Goal: Task Accomplishment & Management: Complete application form

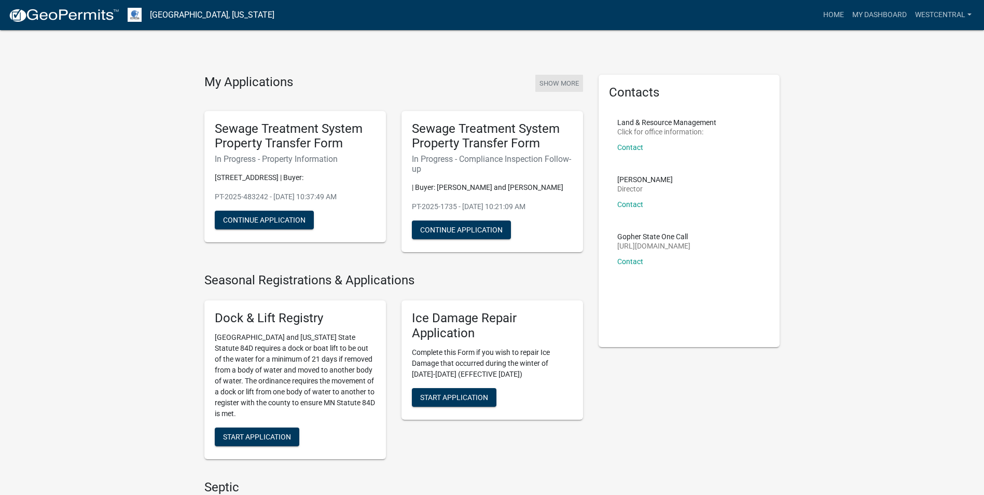
click at [556, 84] on button "Show More" at bounding box center [559, 83] width 48 height 17
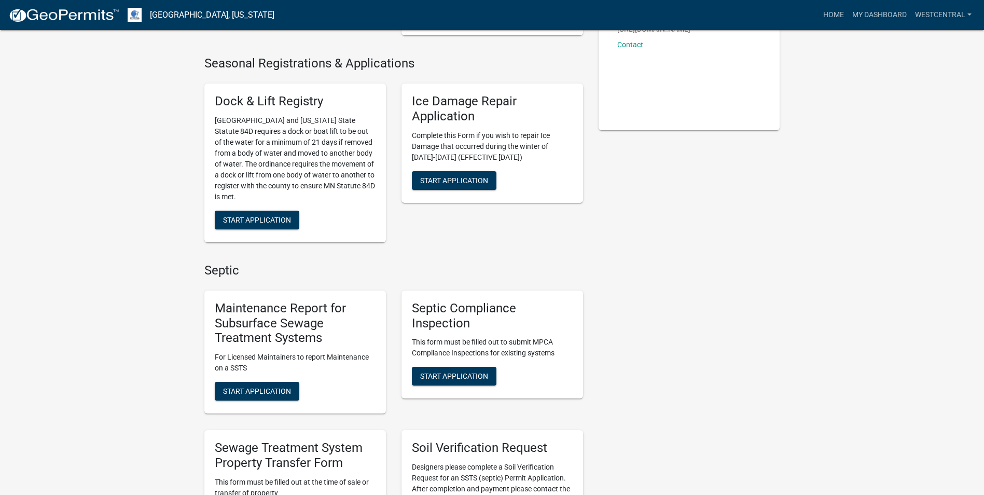
scroll to position [363, 0]
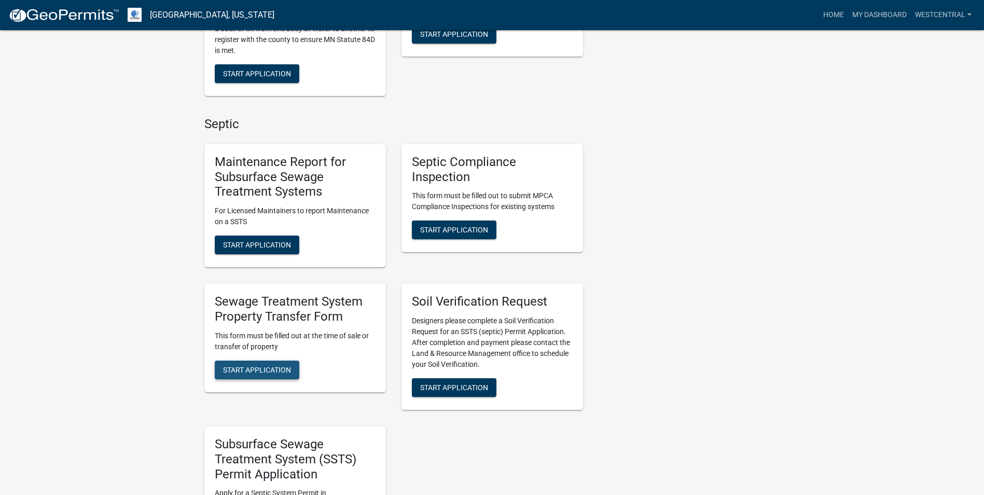
click at [259, 366] on span "Start Application" at bounding box center [257, 369] width 68 height 8
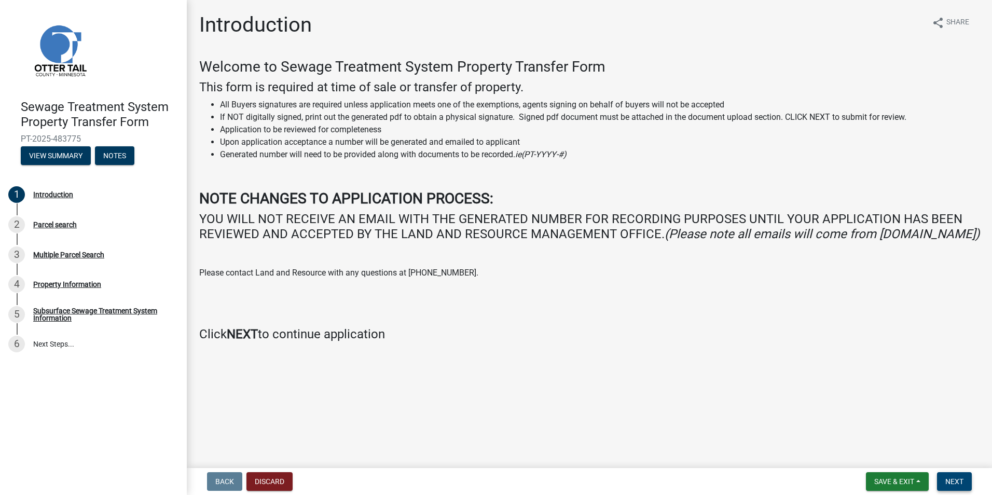
click at [951, 483] on span "Next" at bounding box center [954, 481] width 18 height 8
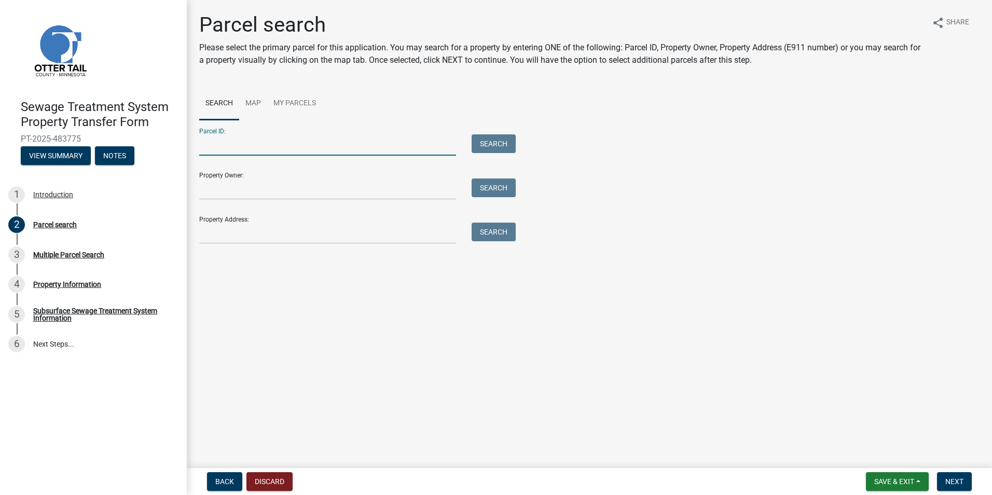
click at [250, 147] on input "Parcel ID:" at bounding box center [327, 144] width 257 height 21
paste input "80-000-99-0092-000"
type input "80-000-99-0092-000"
click at [500, 147] on button "Search" at bounding box center [494, 143] width 44 height 19
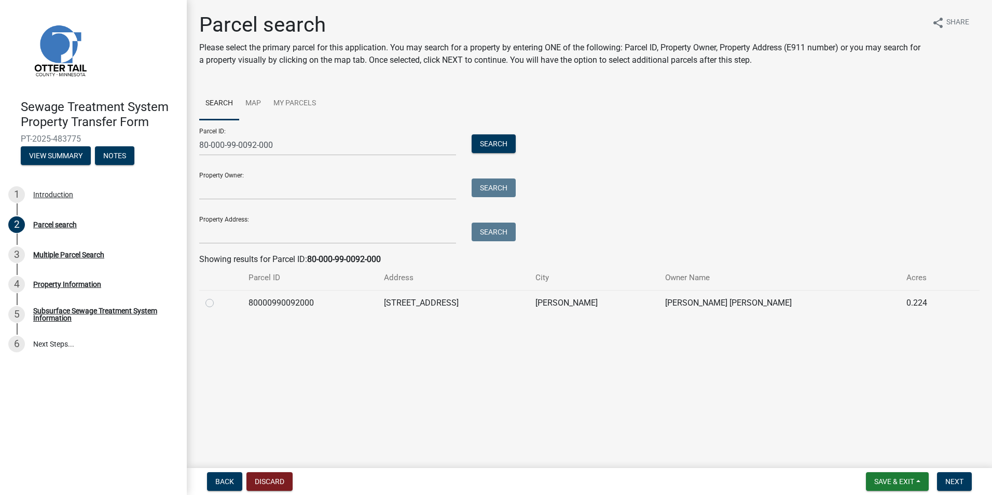
click at [218, 297] on label at bounding box center [218, 297] width 0 height 0
click at [218, 303] on input "radio" at bounding box center [221, 300] width 7 height 7
radio input "true"
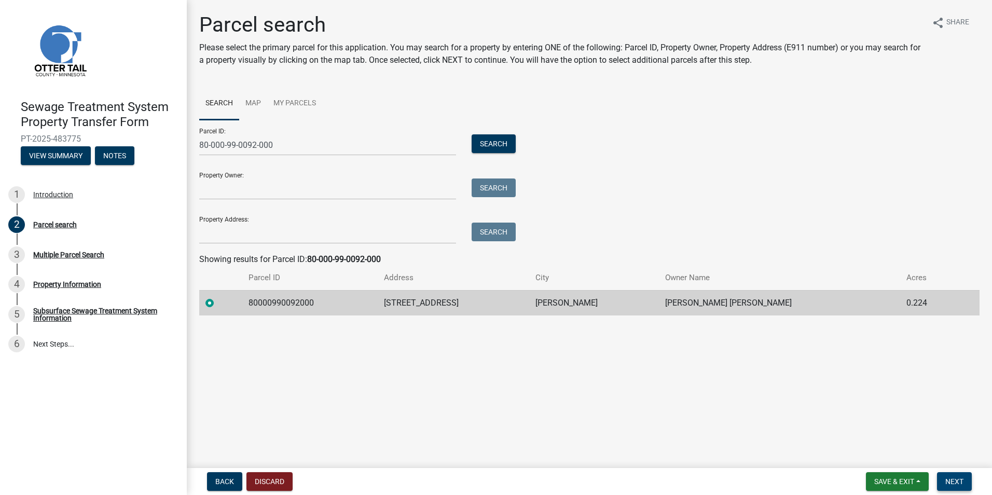
drag, startPoint x: 961, startPoint y: 483, endPoint x: 935, endPoint y: 468, distance: 29.8
click at [959, 483] on span "Next" at bounding box center [954, 481] width 18 height 8
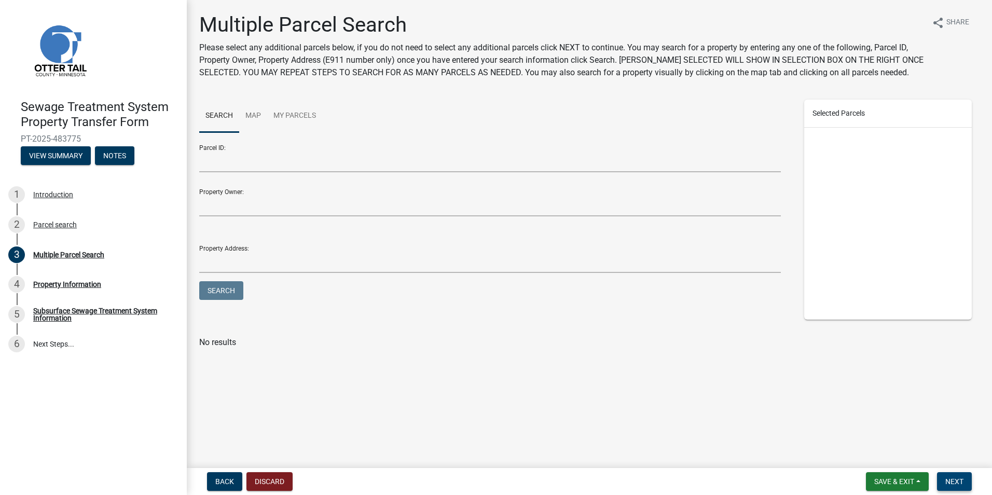
click at [960, 486] on span "Next" at bounding box center [954, 481] width 18 height 8
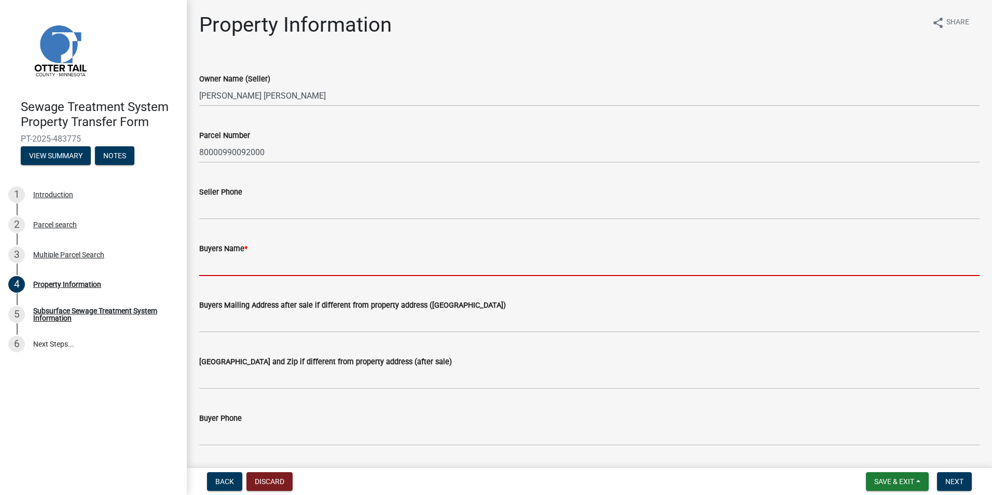
click at [218, 266] on input "Buyers Name *" at bounding box center [589, 265] width 780 height 21
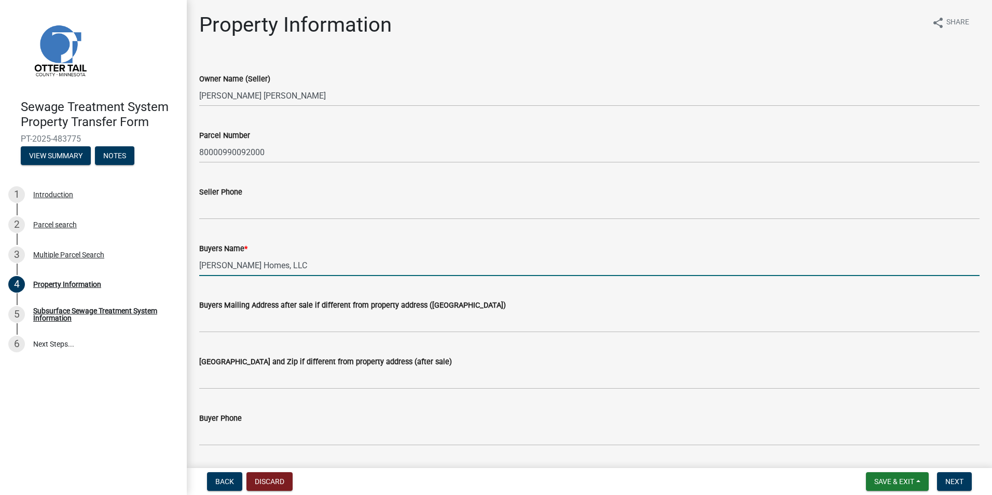
scroll to position [259, 0]
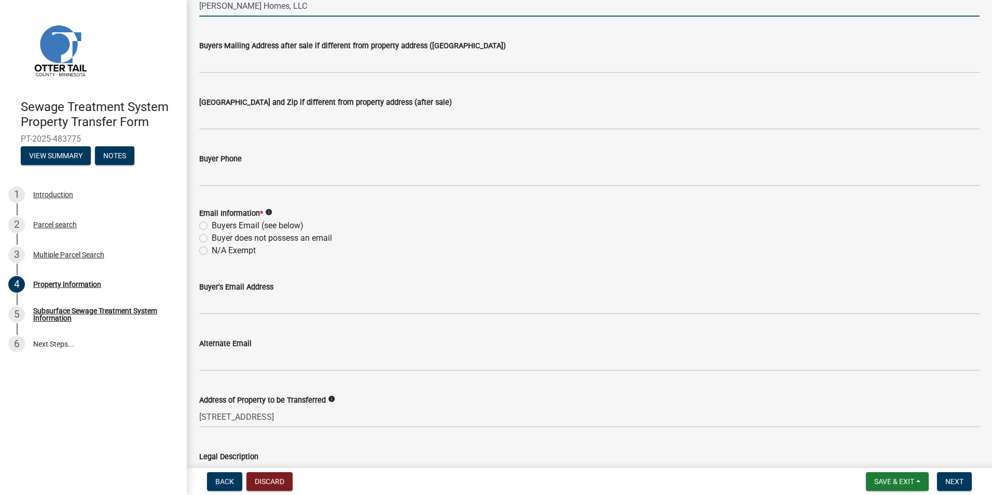
type input "Haley's Homes, LLC"
click at [212, 251] on label "N/A Exempt" at bounding box center [234, 250] width 44 height 12
click at [212, 251] on input "N/A Exempt" at bounding box center [215, 247] width 7 height 7
radio input "true"
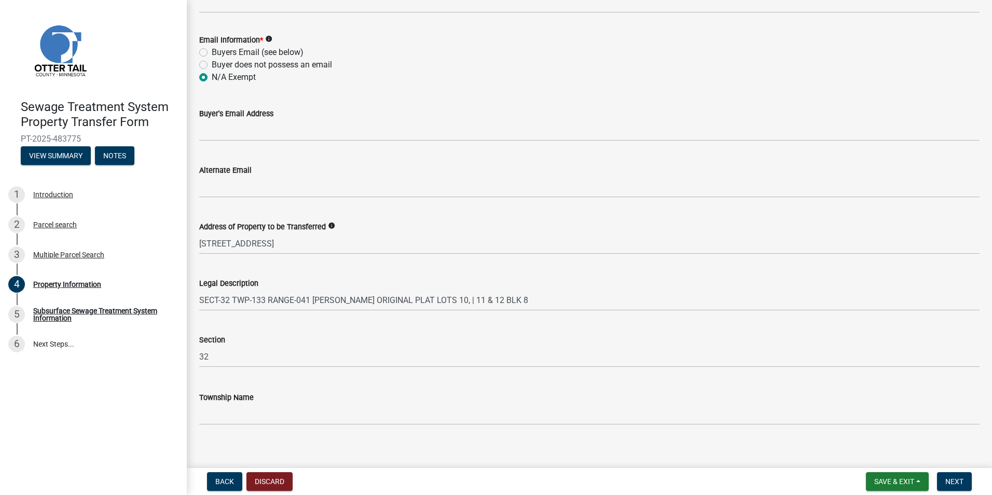
scroll to position [442, 0]
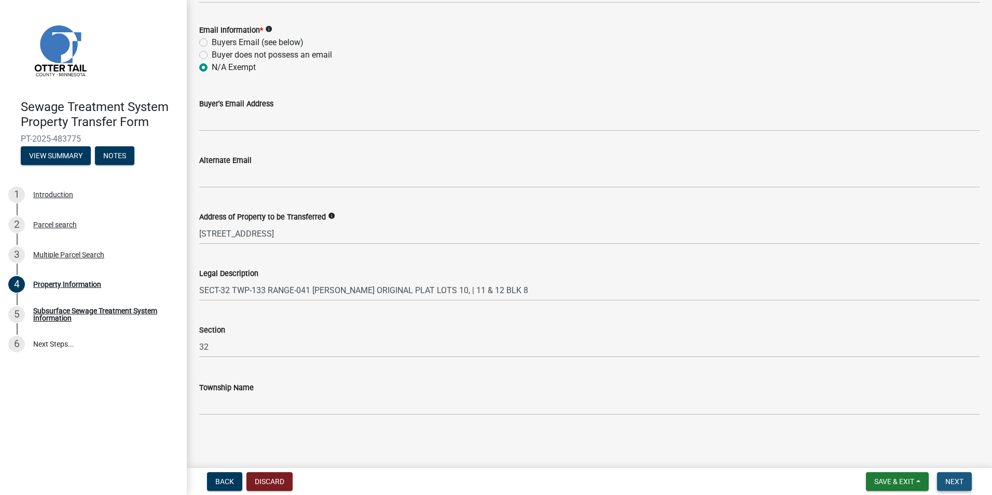
click at [954, 479] on span "Next" at bounding box center [954, 481] width 18 height 8
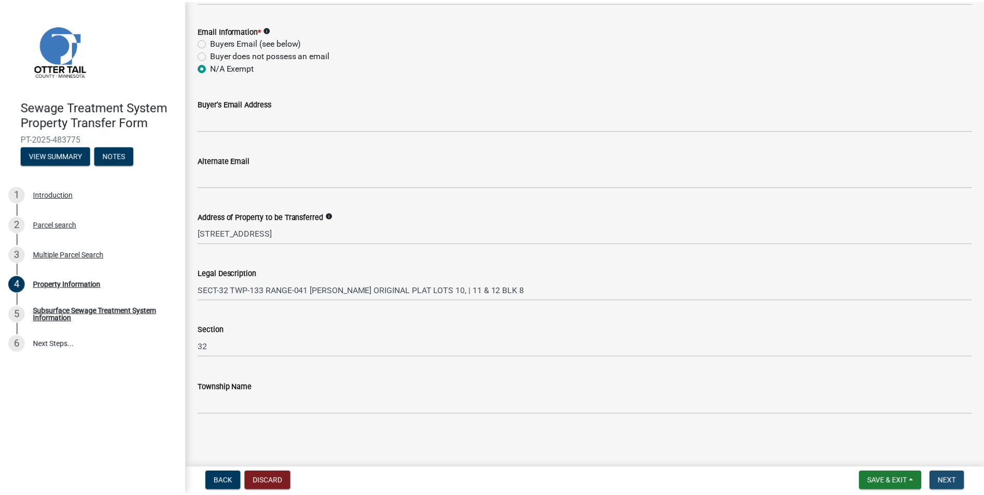
scroll to position [0, 0]
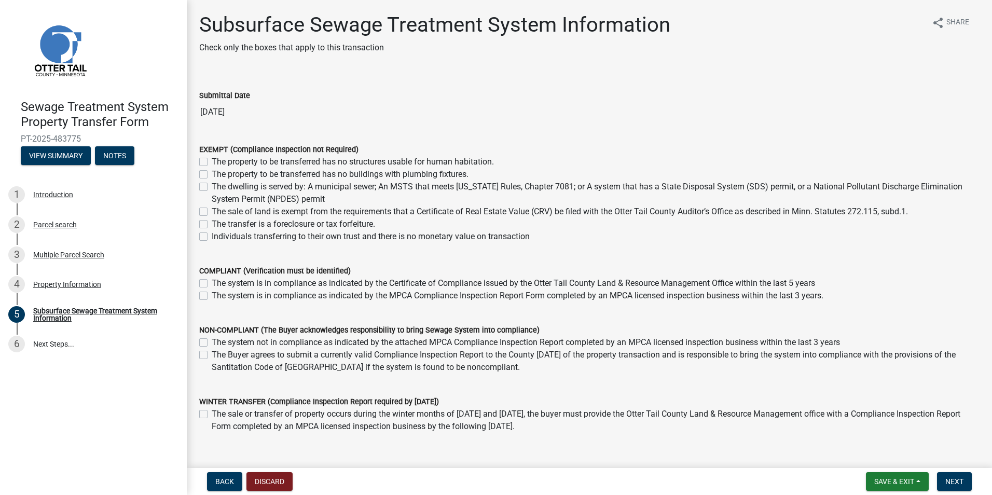
click at [212, 211] on label "The sale of land is exempt from the requirements that a Certificate of Real Est…" at bounding box center [560, 211] width 696 height 12
click at [212, 211] on input "The sale of land is exempt from the requirements that a Certificate of Real Est…" at bounding box center [215, 208] width 7 height 7
checkbox input "true"
checkbox input "false"
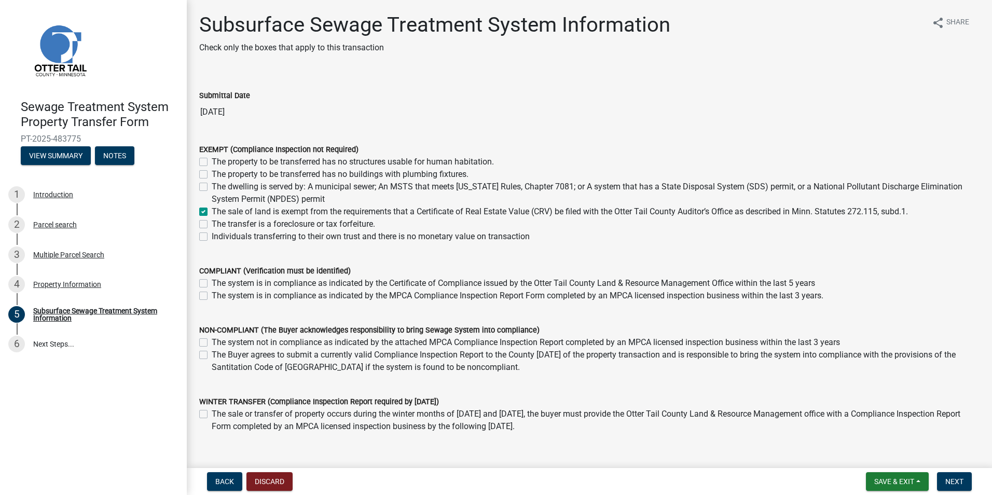
checkbox input "false"
checkbox input "true"
checkbox input "false"
click at [969, 484] on button "Next" at bounding box center [954, 481] width 35 height 19
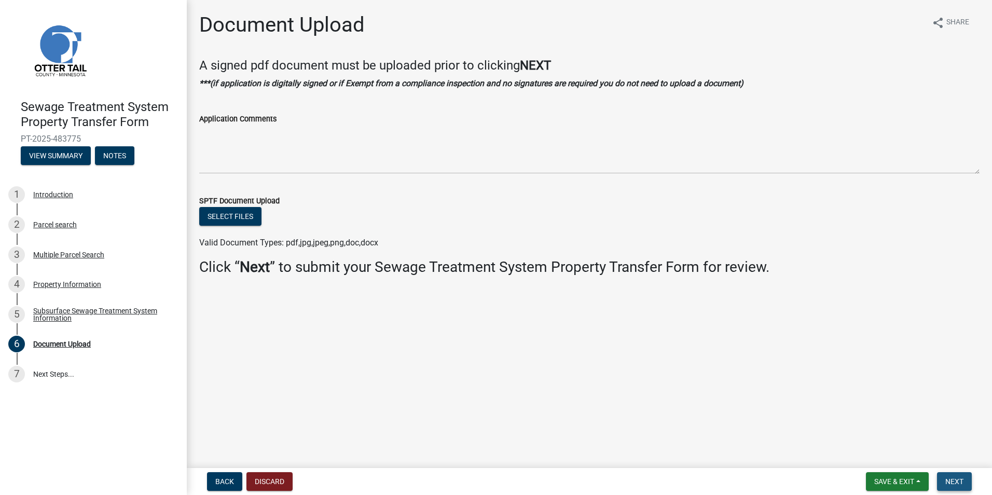
click at [962, 478] on span "Next" at bounding box center [954, 481] width 18 height 8
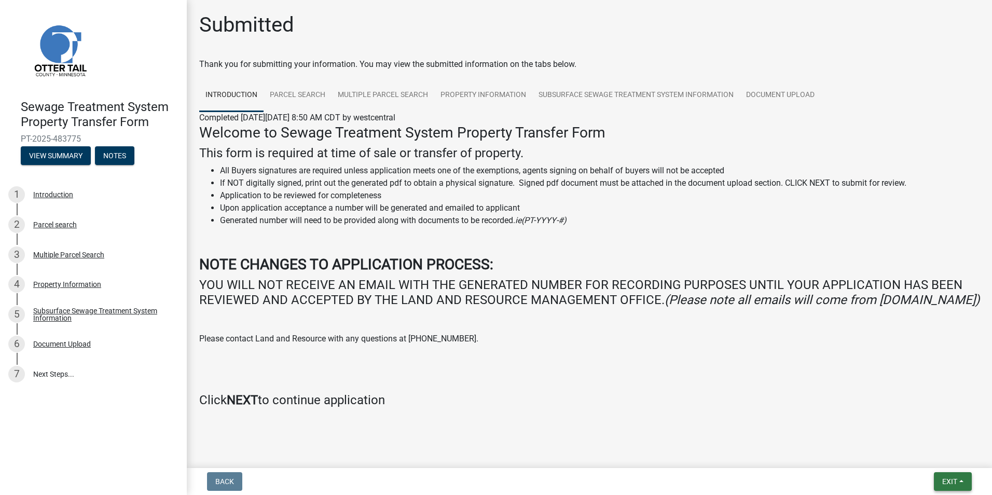
click at [950, 482] on span "Exit" at bounding box center [949, 481] width 15 height 8
click at [924, 456] on button "Save & Exit" at bounding box center [930, 454] width 83 height 25
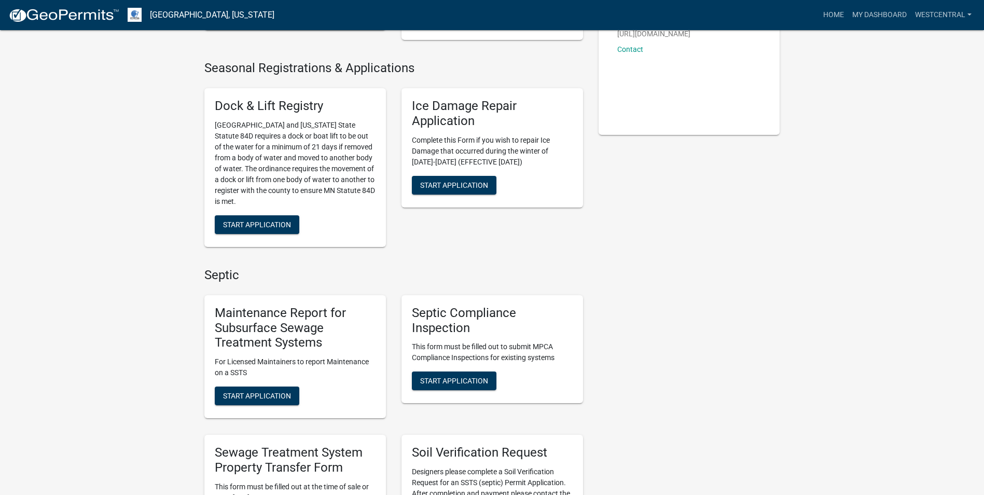
scroll to position [363, 0]
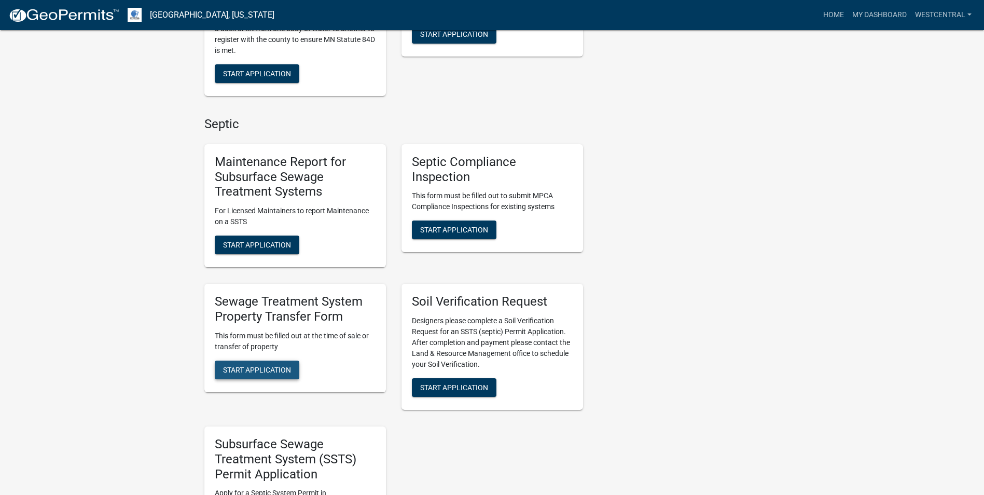
click at [275, 365] on button "Start Application" at bounding box center [257, 370] width 85 height 19
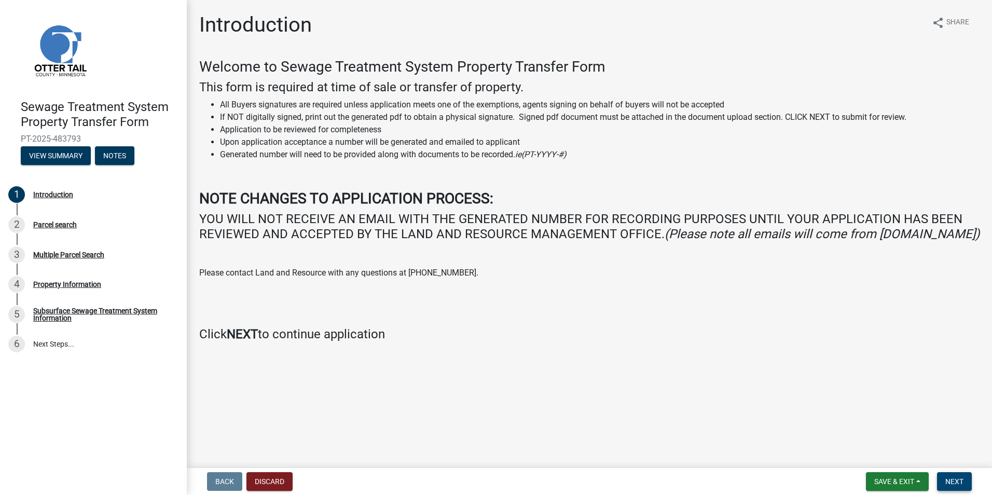
click at [953, 478] on span "Next" at bounding box center [954, 481] width 18 height 8
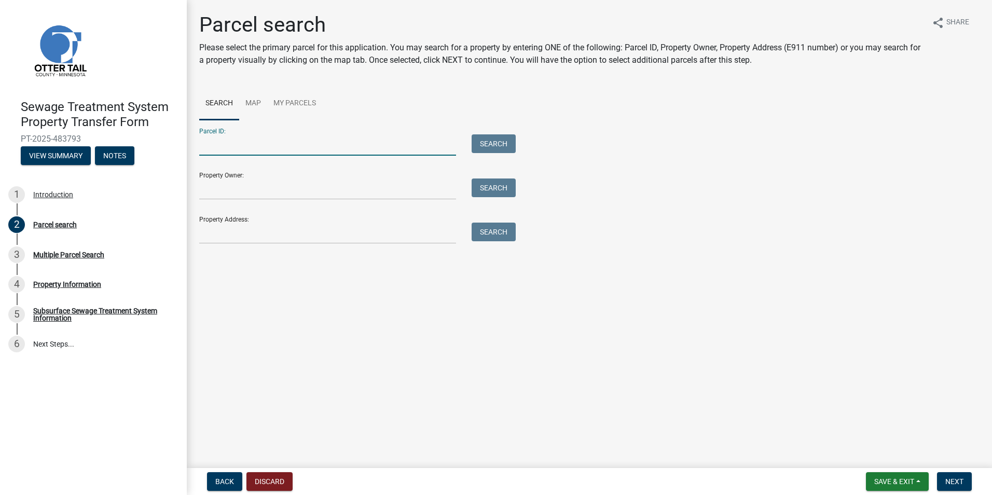
click at [217, 145] on input "Parcel ID:" at bounding box center [327, 144] width 257 height 21
paste input "10000990368000"
type input "10000990368000"
click at [484, 147] on button "Search" at bounding box center [494, 143] width 44 height 19
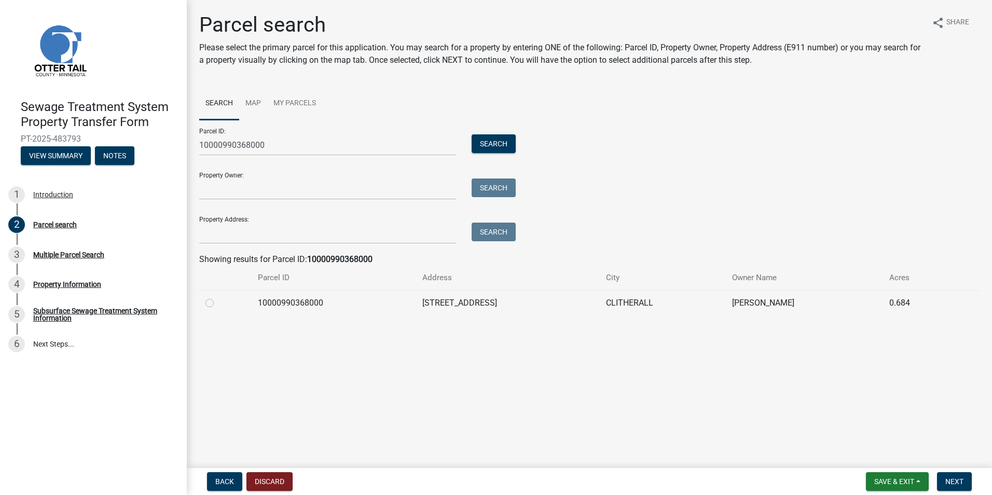
click at [218, 297] on label at bounding box center [218, 297] width 0 height 0
click at [218, 303] on input "radio" at bounding box center [221, 300] width 7 height 7
radio input "true"
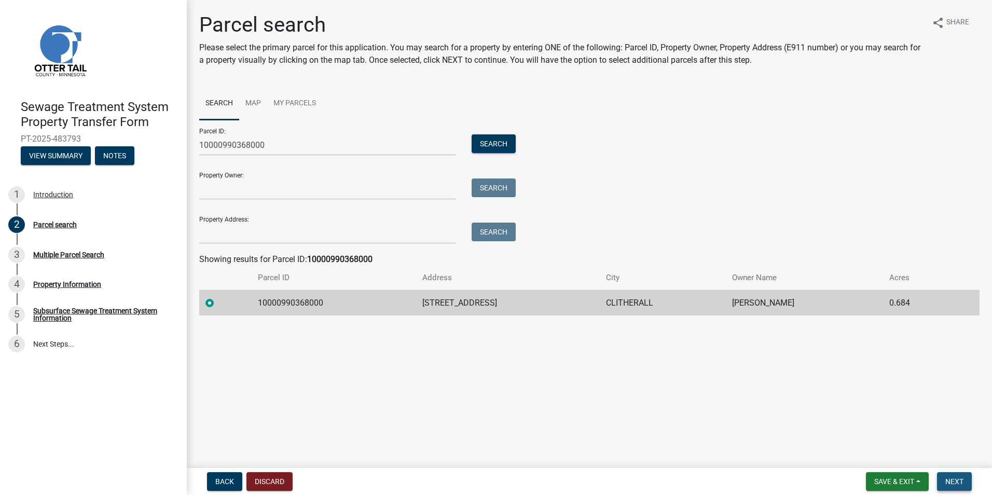
drag, startPoint x: 959, startPoint y: 482, endPoint x: 934, endPoint y: 494, distance: 27.8
click at [959, 482] on span "Next" at bounding box center [954, 481] width 18 height 8
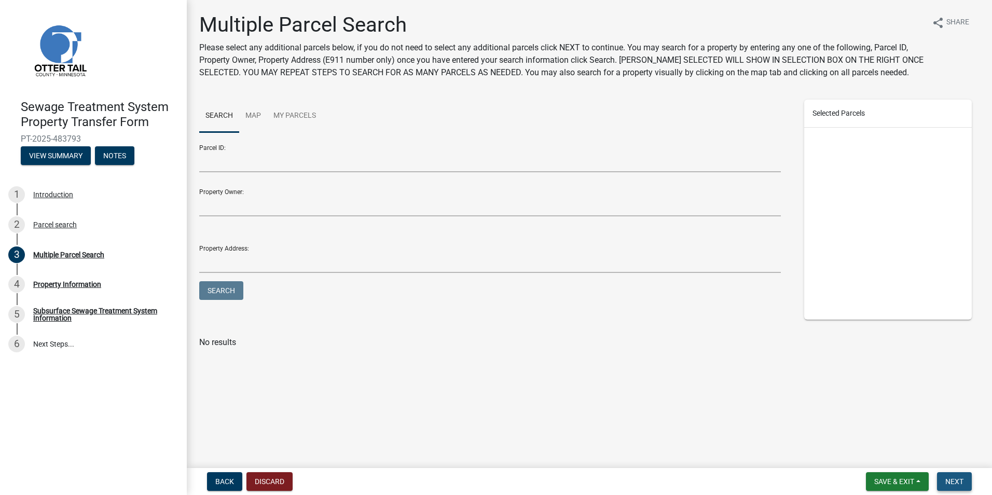
drag, startPoint x: 957, startPoint y: 481, endPoint x: 786, endPoint y: 442, distance: 174.6
click at [957, 481] on span "Next" at bounding box center [954, 481] width 18 height 8
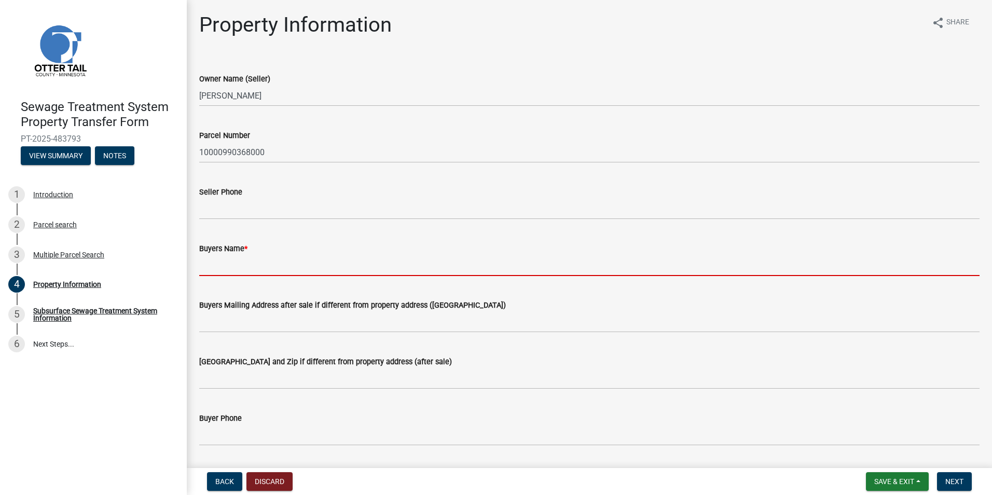
click at [229, 270] on input "Buyers Name *" at bounding box center [589, 265] width 780 height 21
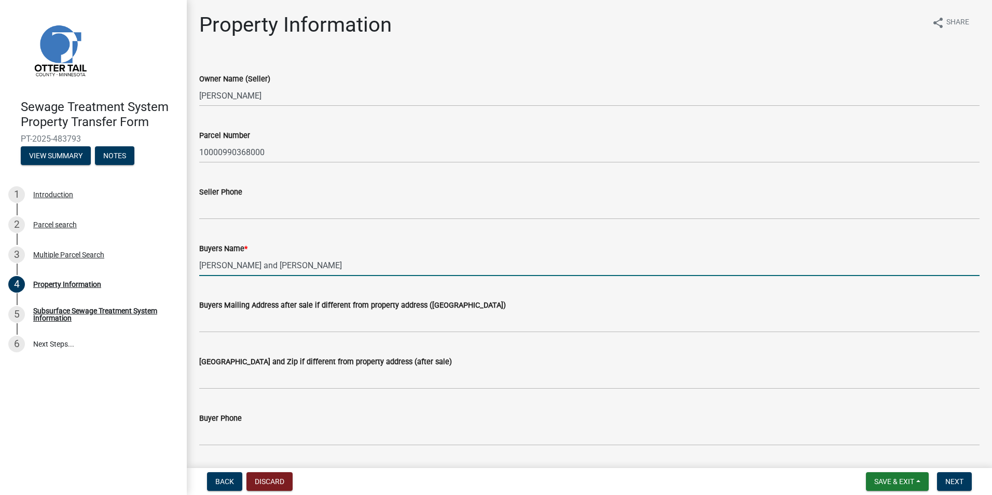
click at [229, 274] on input "[PERSON_NAME] and [PERSON_NAME]" at bounding box center [589, 265] width 780 height 21
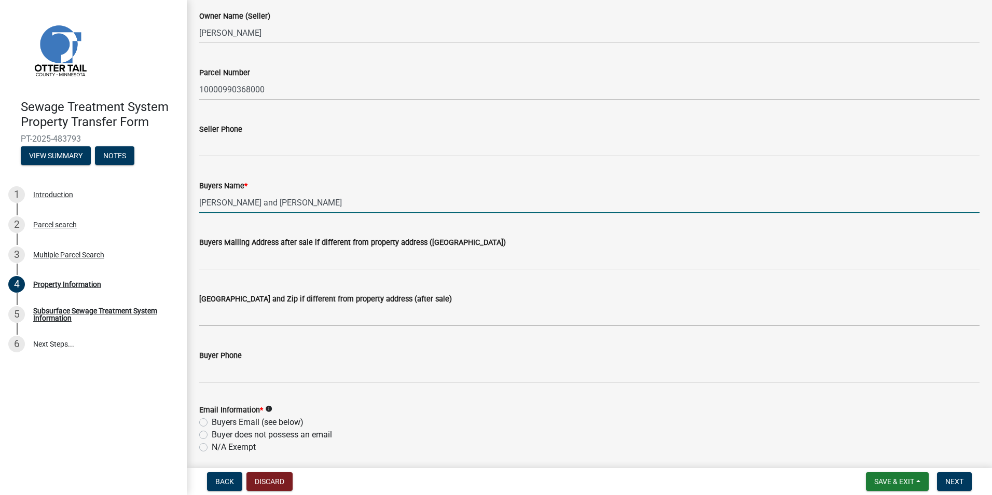
scroll to position [52, 0]
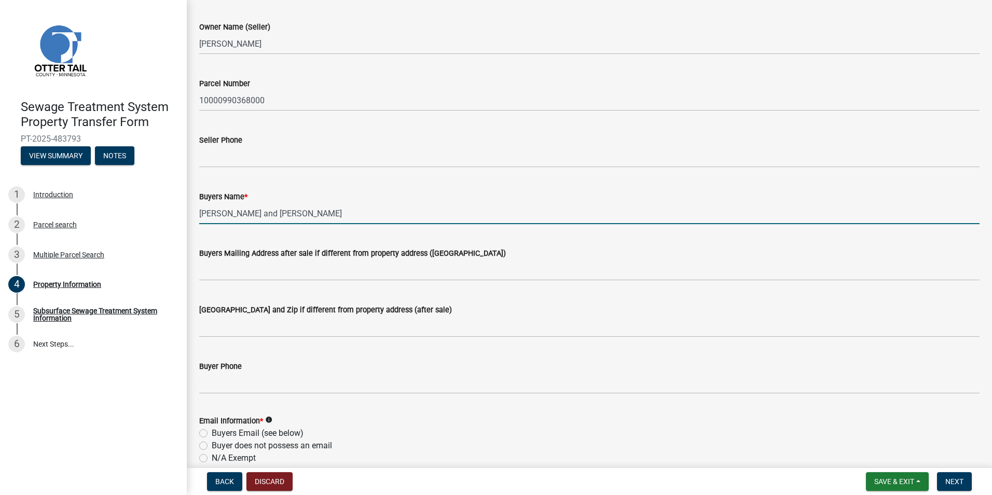
type input "[PERSON_NAME] and [PERSON_NAME]"
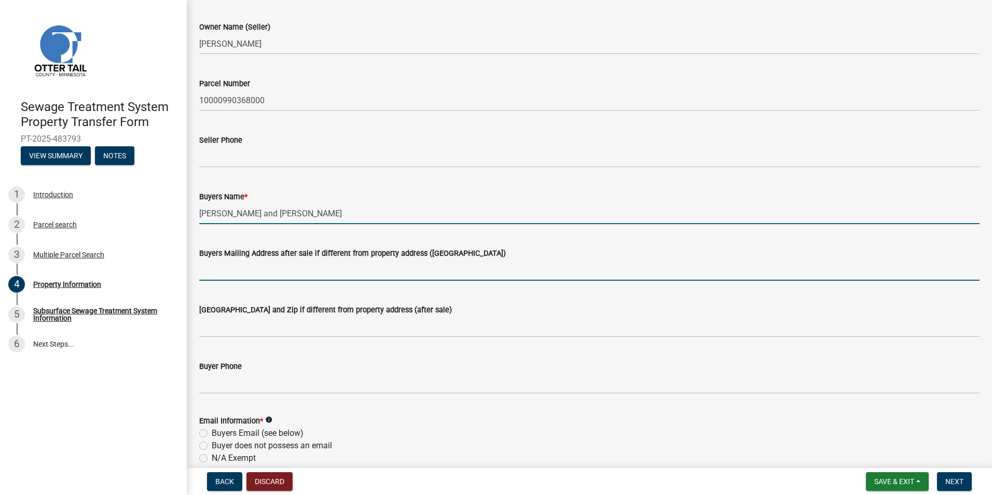
click at [214, 270] on input "Buyers Mailing Address after sale if different from property address ([GEOGRAPH…" at bounding box center [589, 269] width 780 height 21
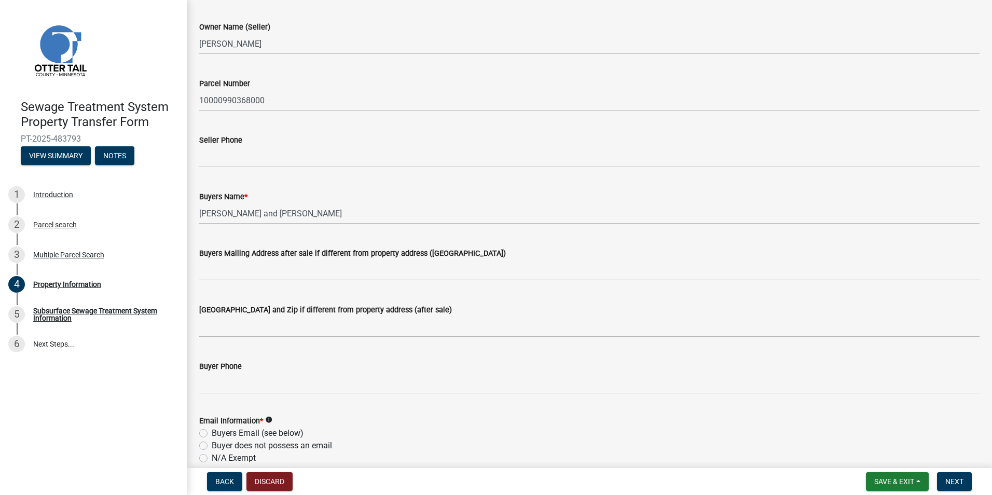
click at [765, 234] on div "Buyers Mailing Address after sale if different from property address ([GEOGRAPH…" at bounding box center [589, 256] width 780 height 48
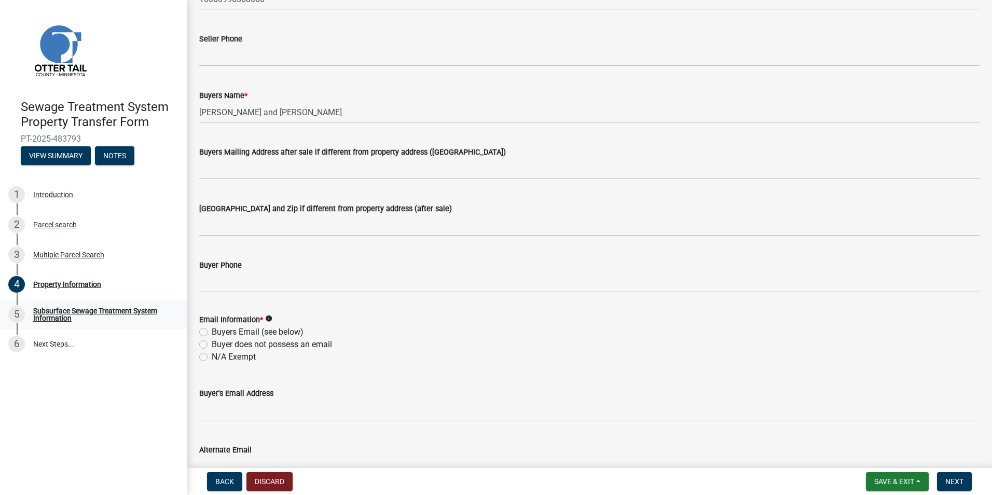
scroll to position [156, 0]
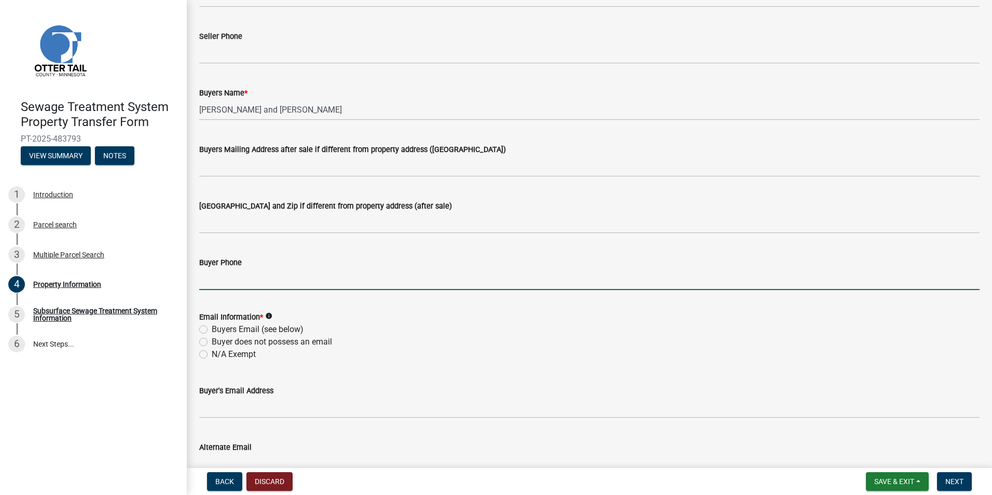
click at [215, 277] on input "Buyer Phone" at bounding box center [589, 279] width 780 height 21
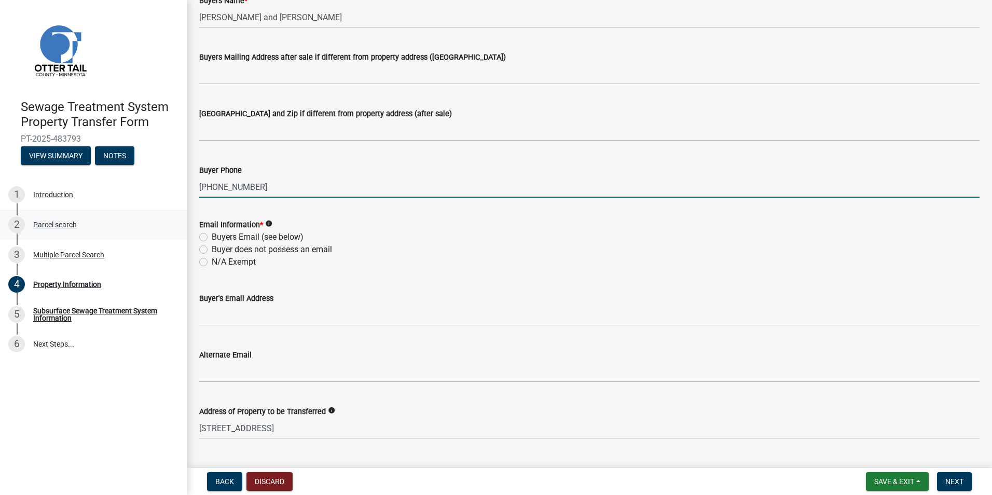
scroll to position [259, 0]
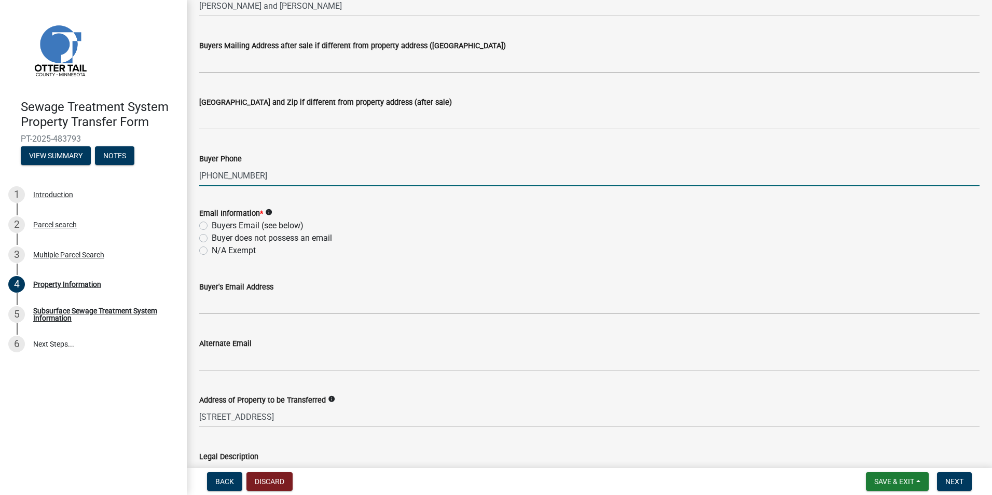
type input "[PHONE_NUMBER]"
click at [212, 226] on label "Buyers Email (see below)" at bounding box center [258, 225] width 92 height 12
click at [212, 226] on input "Buyers Email (see below)" at bounding box center [215, 222] width 7 height 7
radio input "true"
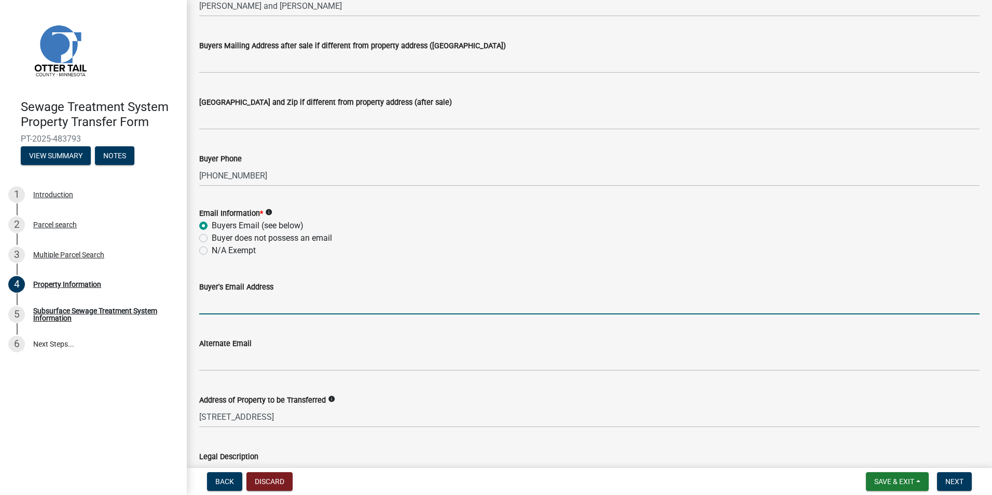
click at [228, 303] on input "Buyer's Email Address" at bounding box center [589, 303] width 780 height 21
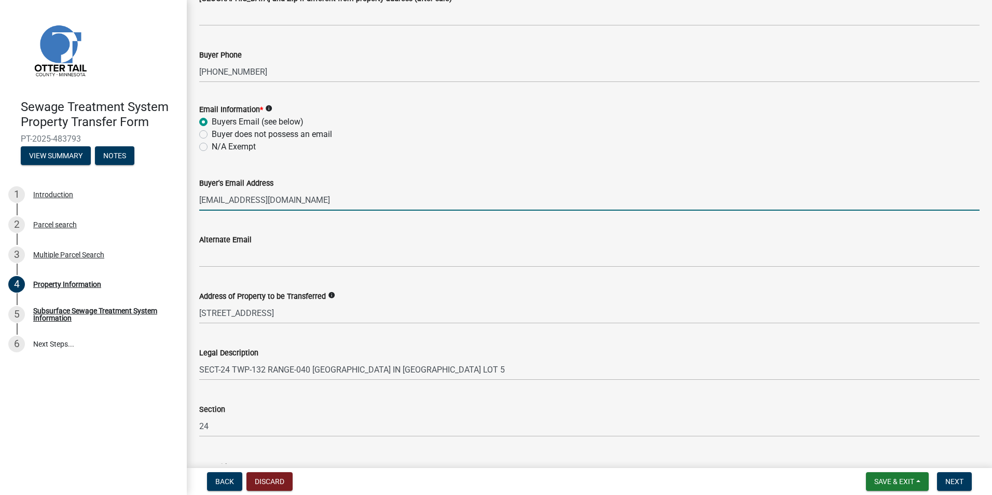
scroll to position [442, 0]
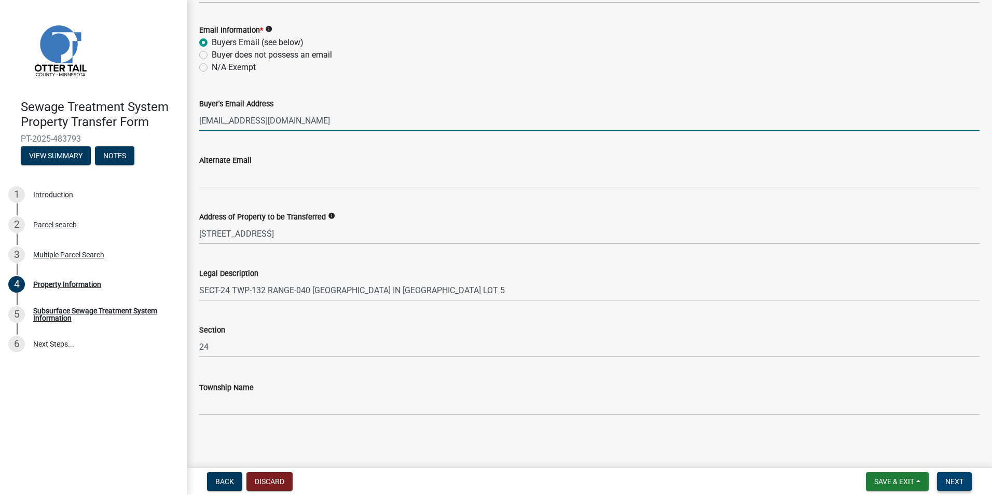
type input "[EMAIL_ADDRESS][DOMAIN_NAME]"
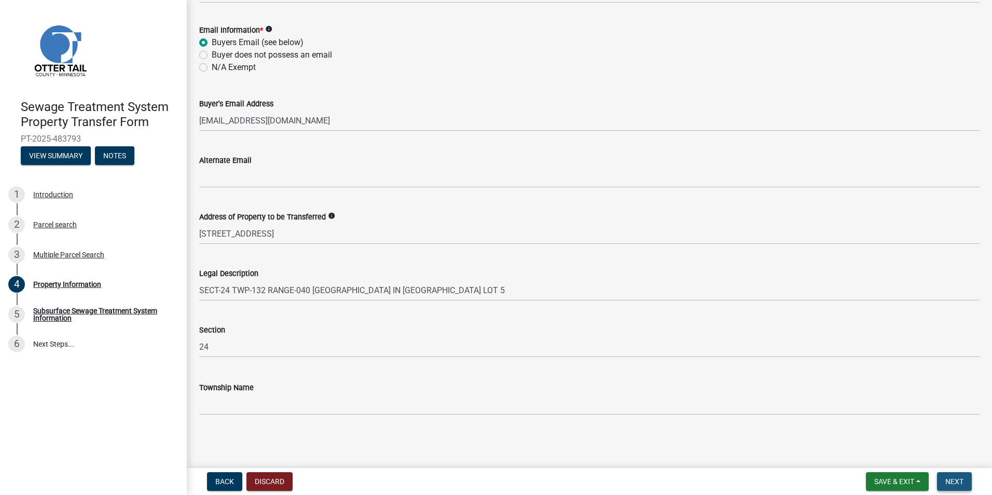
click at [953, 482] on span "Next" at bounding box center [954, 481] width 18 height 8
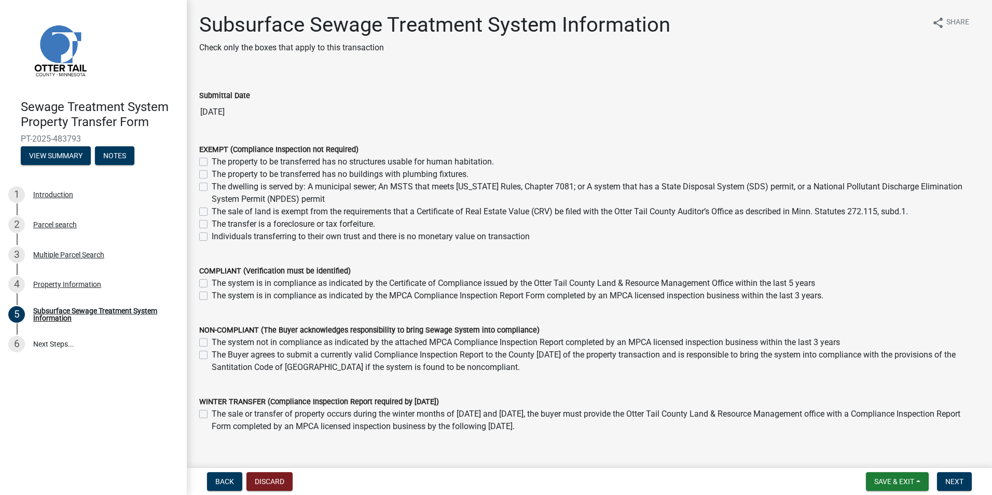
drag, startPoint x: 204, startPoint y: 296, endPoint x: 451, endPoint y: 389, distance: 263.8
click at [212, 295] on label "The system is in compliance as indicated by the MPCA Compliance Inspection Repo…" at bounding box center [518, 295] width 612 height 12
click at [212, 295] on input "The system is in compliance as indicated by the MPCA Compliance Inspection Repo…" at bounding box center [215, 292] width 7 height 7
checkbox input "true"
checkbox input "false"
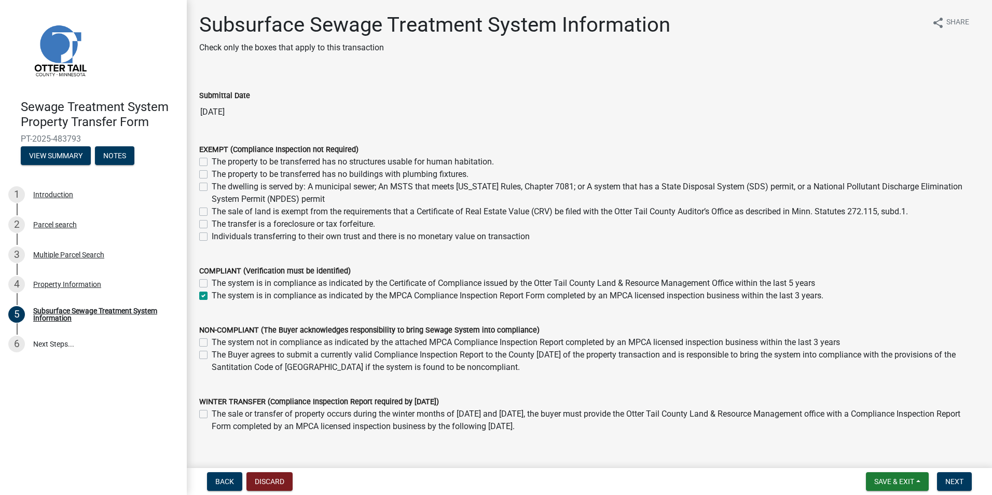
checkbox input "true"
click at [954, 483] on span "Next" at bounding box center [954, 481] width 18 height 8
click at [951, 481] on span "Next" at bounding box center [954, 481] width 18 height 8
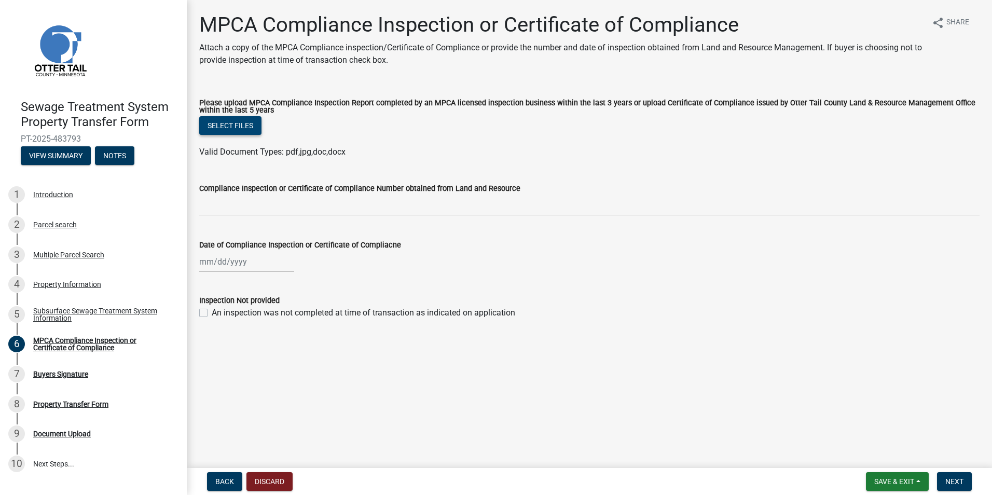
click at [238, 130] on button "Select files" at bounding box center [230, 125] width 62 height 19
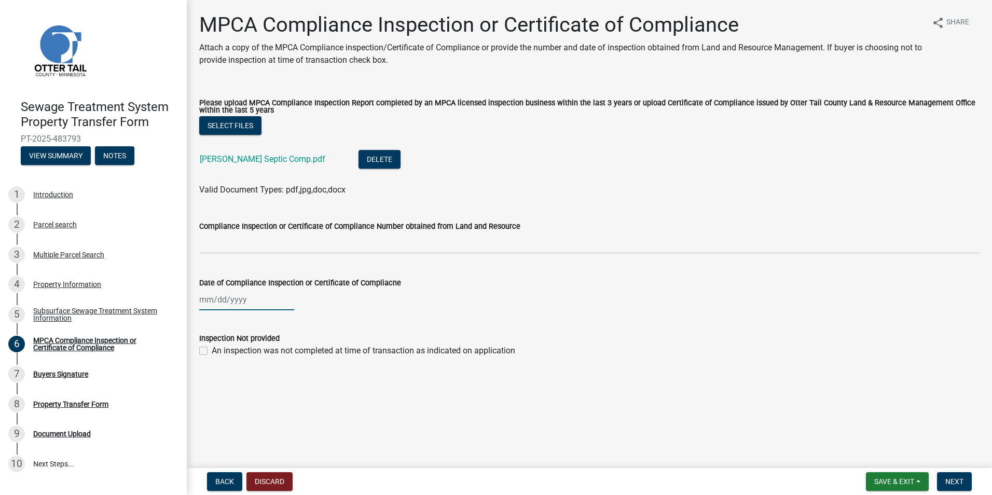
click at [217, 300] on div at bounding box center [246, 299] width 95 height 21
select select "9"
select select "2025"
click at [227, 386] on div "16" at bounding box center [226, 388] width 17 height 17
type input "[DATE]"
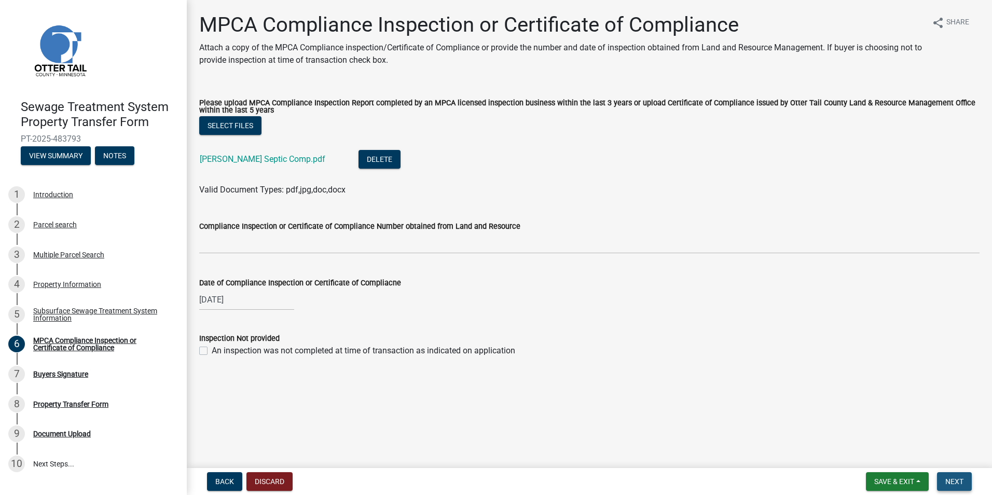
click at [952, 483] on span "Next" at bounding box center [954, 481] width 18 height 8
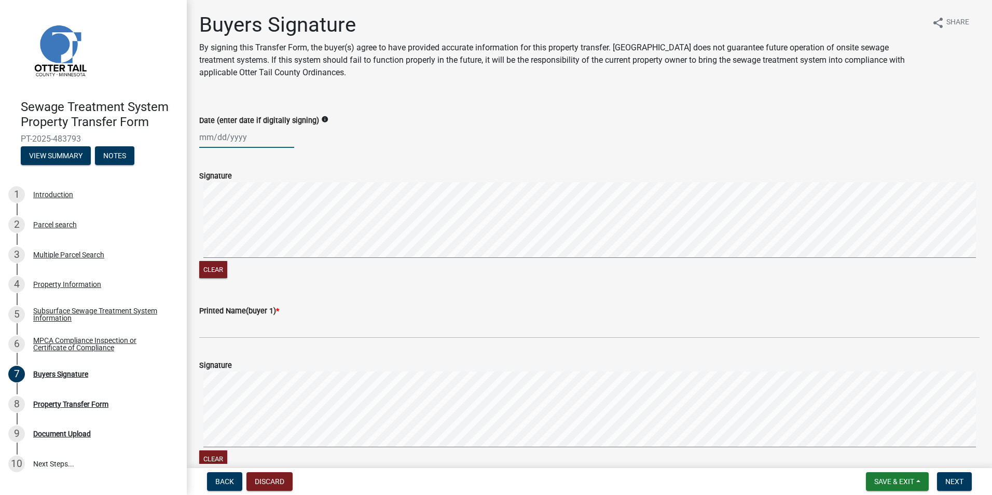
click at [204, 135] on div at bounding box center [246, 137] width 95 height 21
select select "9"
select select "2025"
click at [276, 239] on div "26" at bounding box center [276, 242] width 17 height 17
type input "[DATE]"
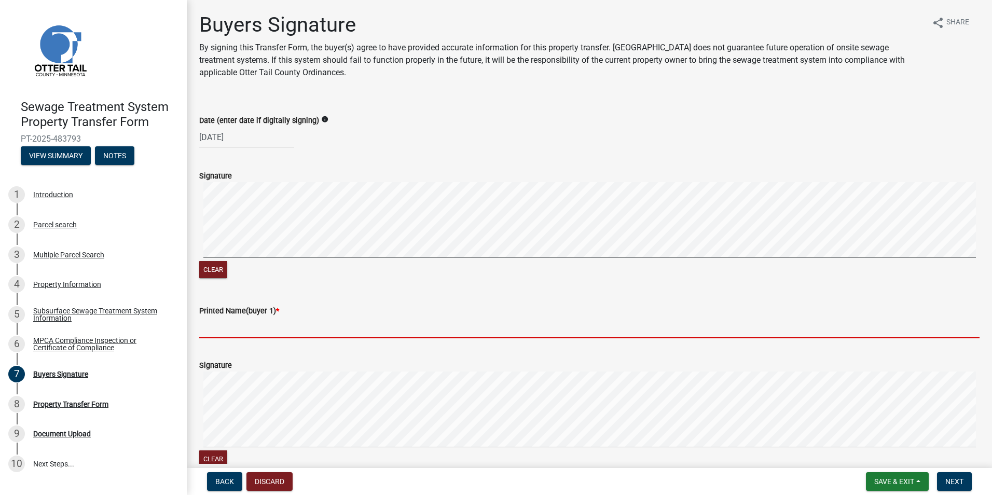
click at [219, 331] on input "Printed Name(buyer 1) *" at bounding box center [589, 327] width 780 height 21
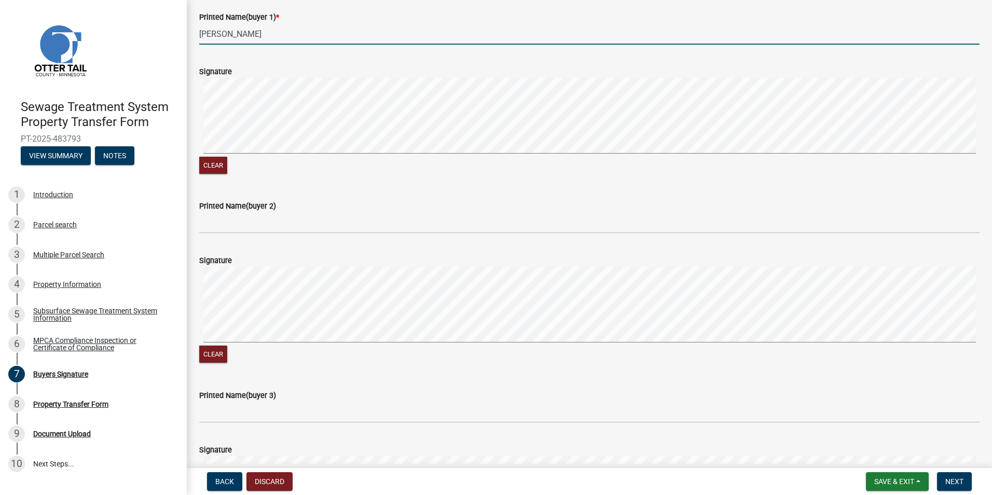
scroll to position [363, 0]
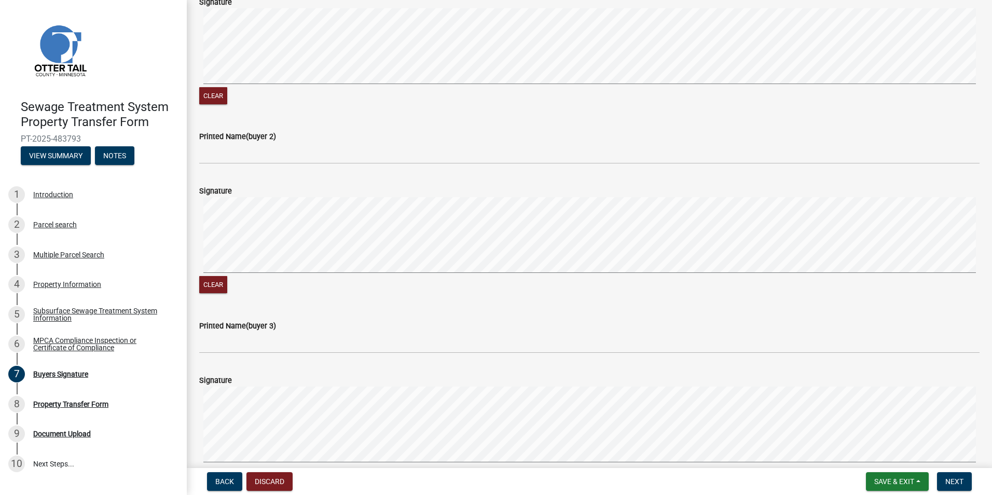
type input "[PERSON_NAME]"
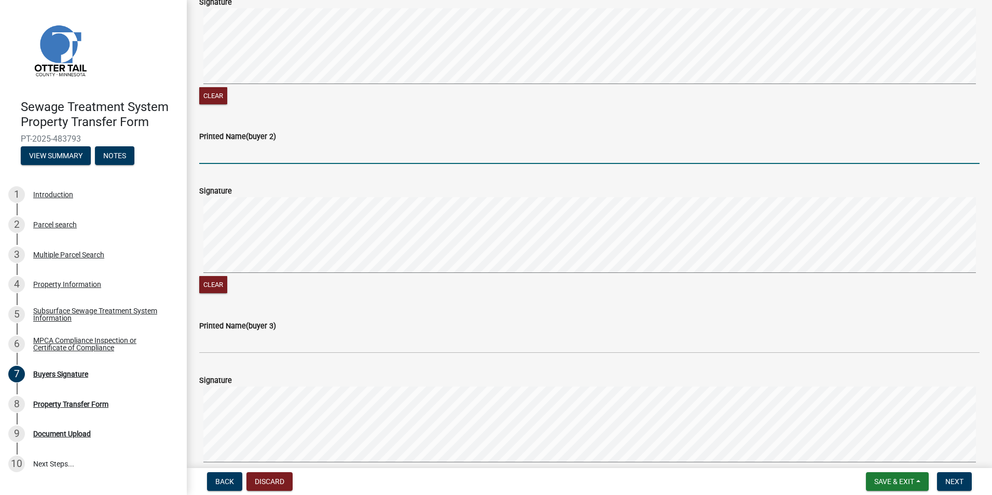
click at [217, 155] on input "Printed Name(buyer 2)" at bounding box center [589, 153] width 780 height 21
type input "[PERSON_NAME]"
click at [951, 482] on span "Next" at bounding box center [954, 481] width 18 height 8
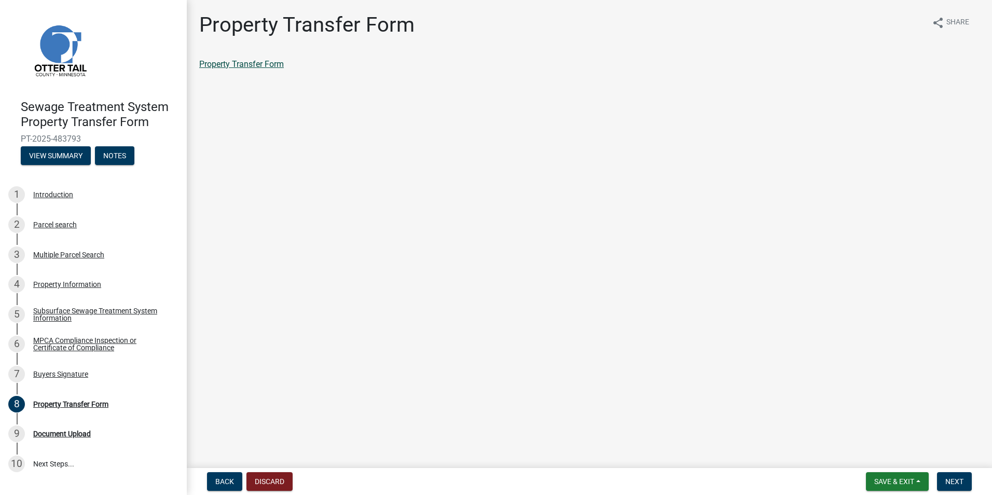
click at [254, 63] on link "Property Transfer Form" at bounding box center [241, 64] width 85 height 10
click at [962, 479] on span "Next" at bounding box center [954, 481] width 18 height 8
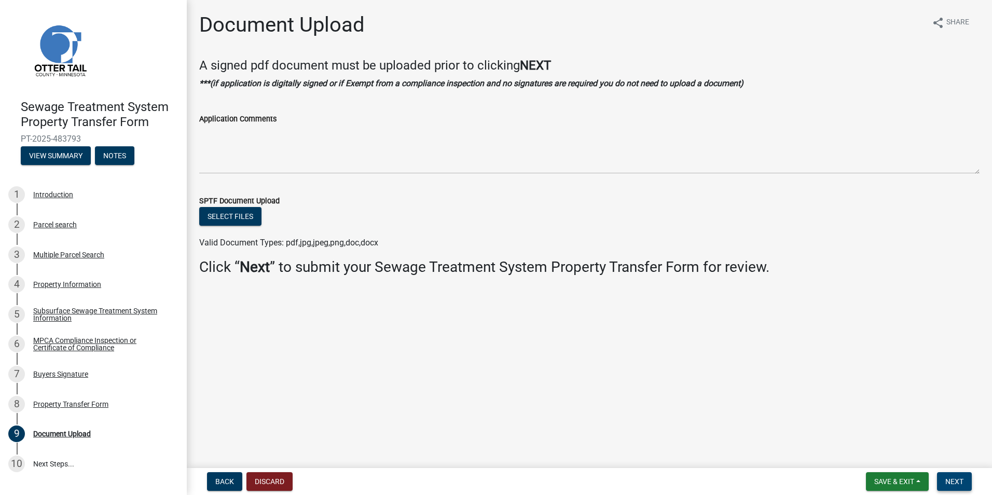
click at [949, 472] on button "Next" at bounding box center [954, 481] width 35 height 19
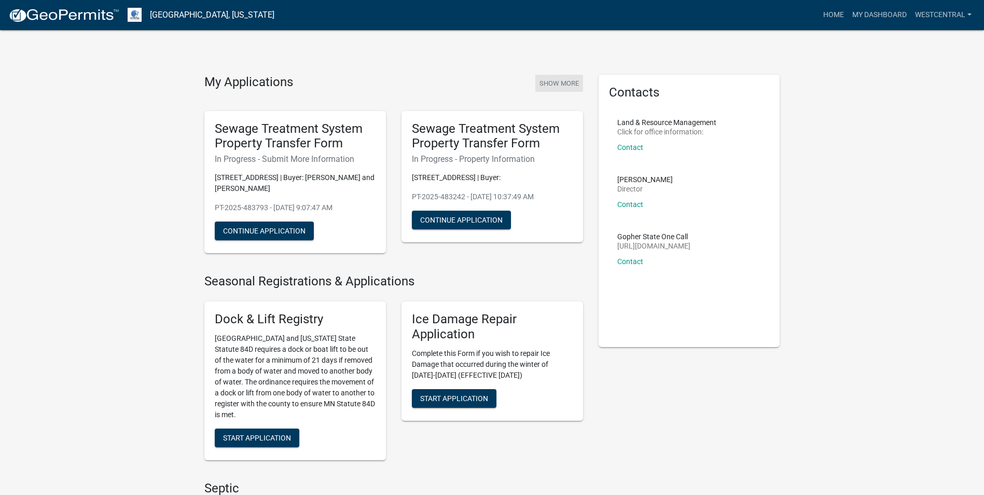
click at [564, 82] on button "Show More" at bounding box center [559, 83] width 48 height 17
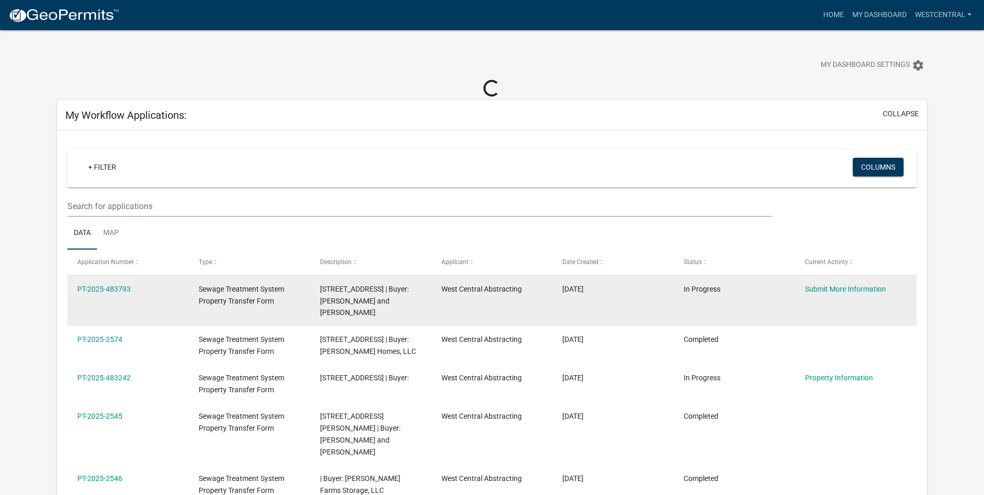
click at [115, 282] on datatable-body-cell "PT-2025-483793" at bounding box center [127, 300] width 121 height 50
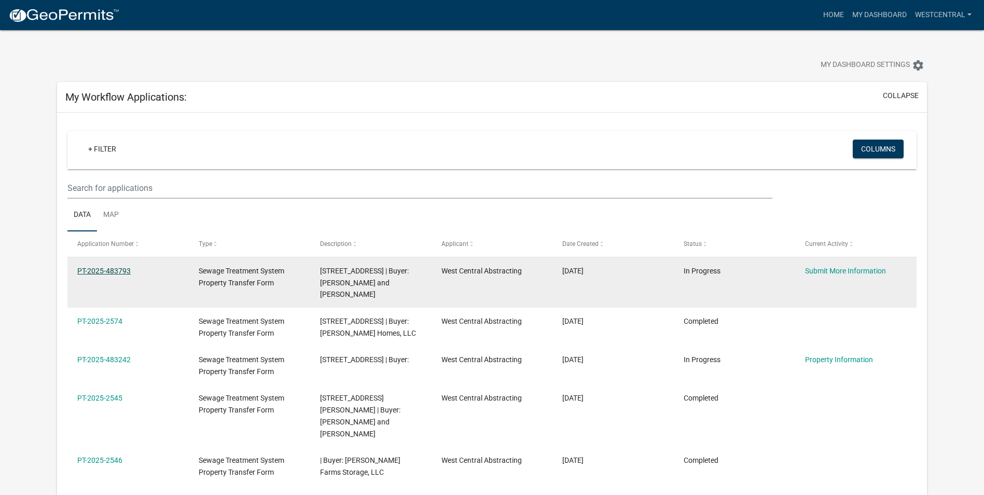
click at [120, 270] on link "PT-2025-483793" at bounding box center [103, 271] width 53 height 8
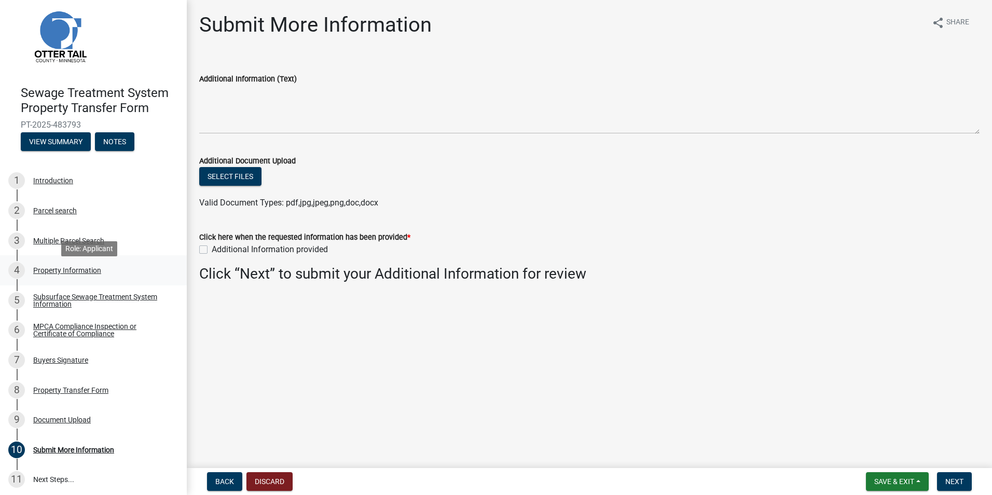
scroll to position [18, 0]
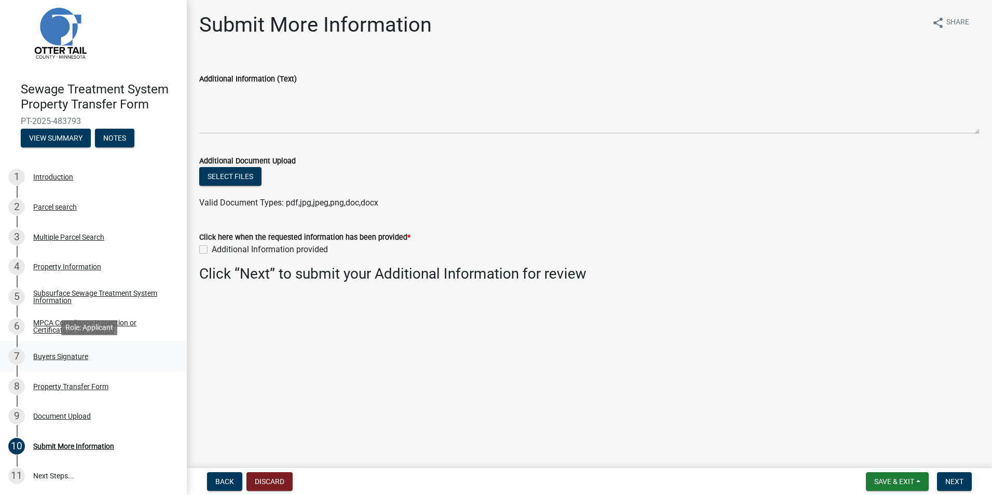
click at [44, 356] on div "Buyers Signature" at bounding box center [60, 356] width 55 height 7
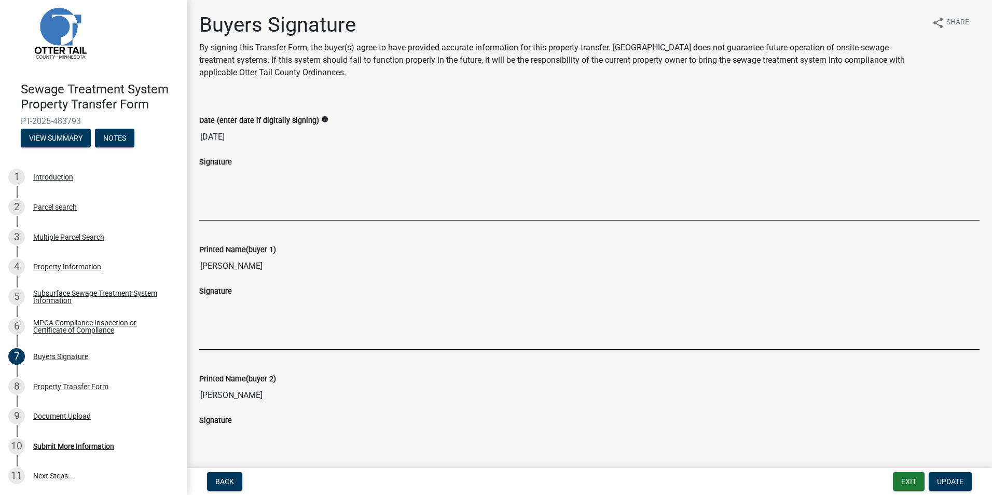
click at [239, 395] on input "[PERSON_NAME]" at bounding box center [589, 395] width 780 height 21
click at [239, 398] on input "[PERSON_NAME]" at bounding box center [589, 395] width 780 height 21
click at [240, 395] on input "[PERSON_NAME]" at bounding box center [589, 395] width 780 height 21
click at [247, 395] on input "[PERSON_NAME]" at bounding box center [589, 395] width 780 height 21
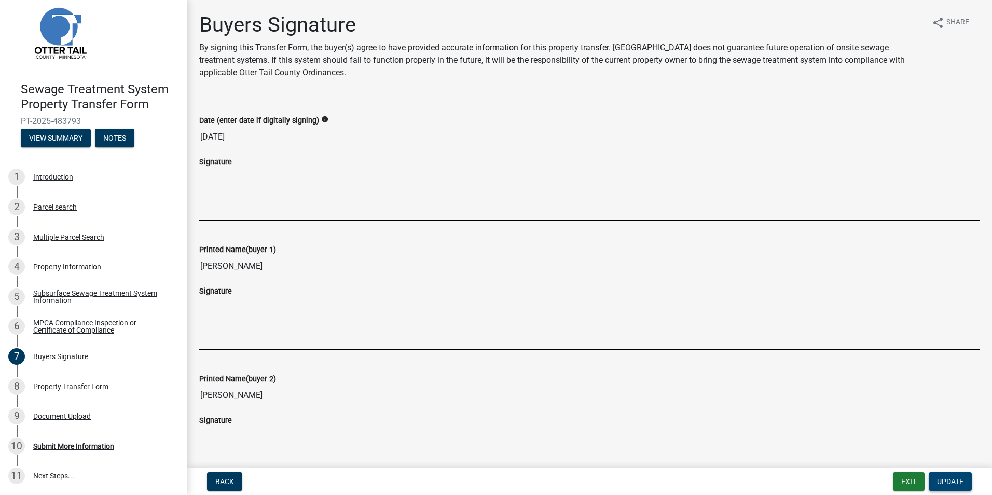
click at [946, 480] on span "Update" at bounding box center [950, 481] width 26 height 8
click at [44, 356] on div "Buyers Signature" at bounding box center [60, 356] width 55 height 7
click at [42, 319] on div "MPCA Compliance Inspection or Certificate of Compliance" at bounding box center [101, 326] width 137 height 15
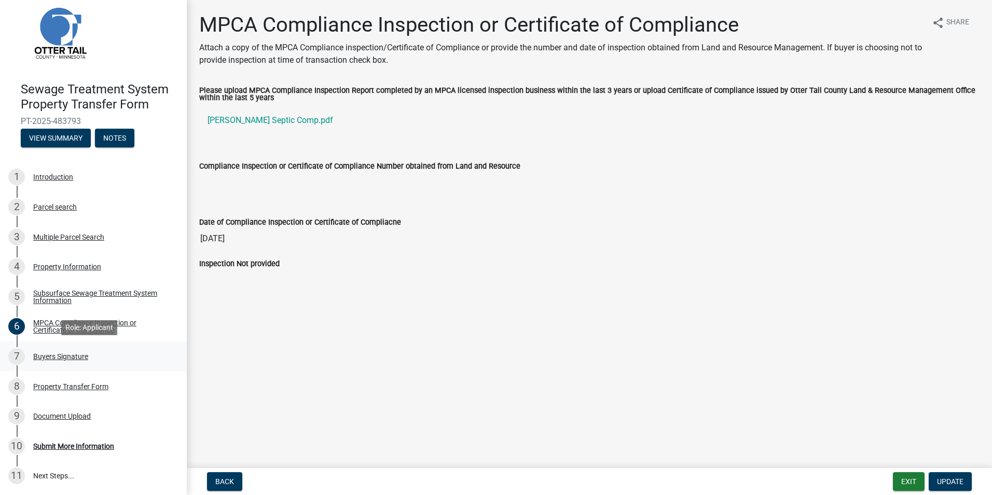
click at [53, 357] on div "Buyers Signature" at bounding box center [60, 356] width 55 height 7
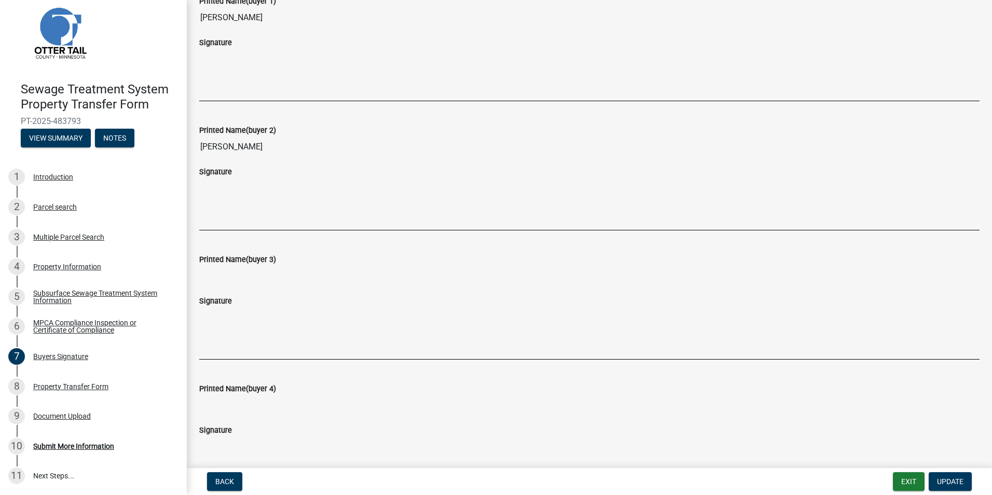
scroll to position [259, 0]
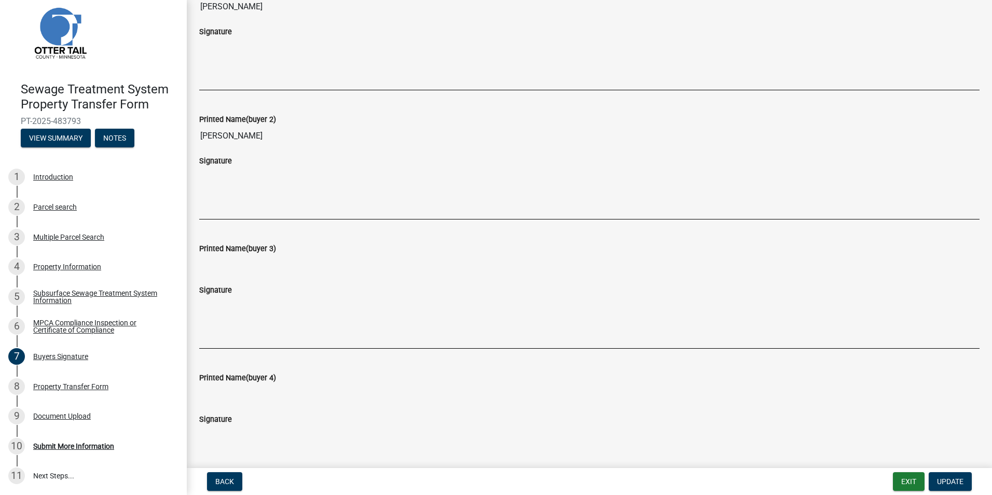
click at [245, 132] on input "[PERSON_NAME]" at bounding box center [589, 136] width 780 height 21
drag, startPoint x: 243, startPoint y: 135, endPoint x: 360, endPoint y: 156, distance: 119.1
click at [243, 135] on input "[PERSON_NAME]" at bounding box center [589, 136] width 780 height 21
click at [267, 132] on input "[PERSON_NAME]" at bounding box center [589, 136] width 780 height 21
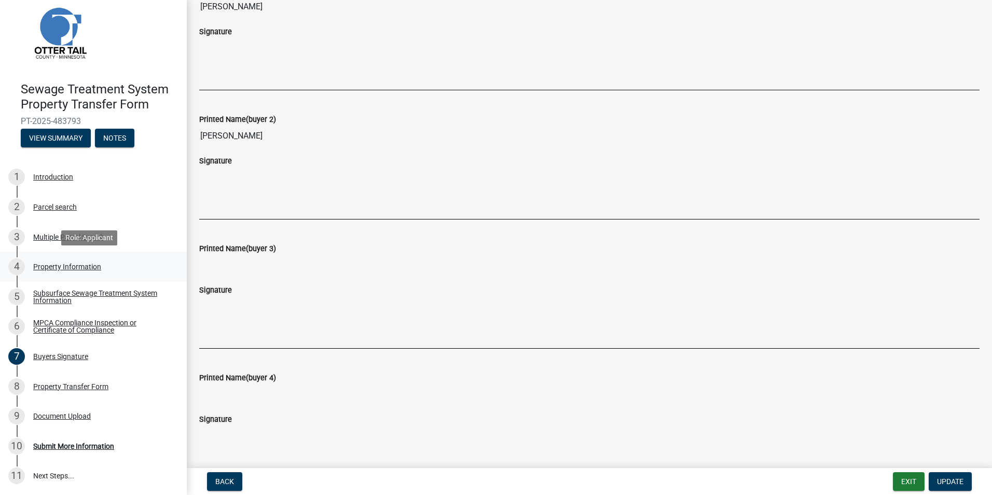
click at [45, 268] on div "Property Information" at bounding box center [67, 266] width 68 height 7
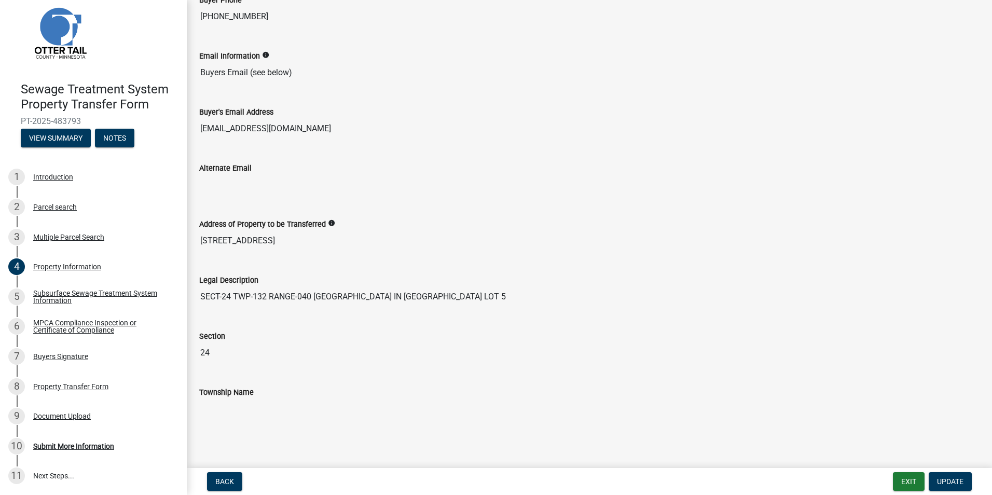
scroll to position [419, 0]
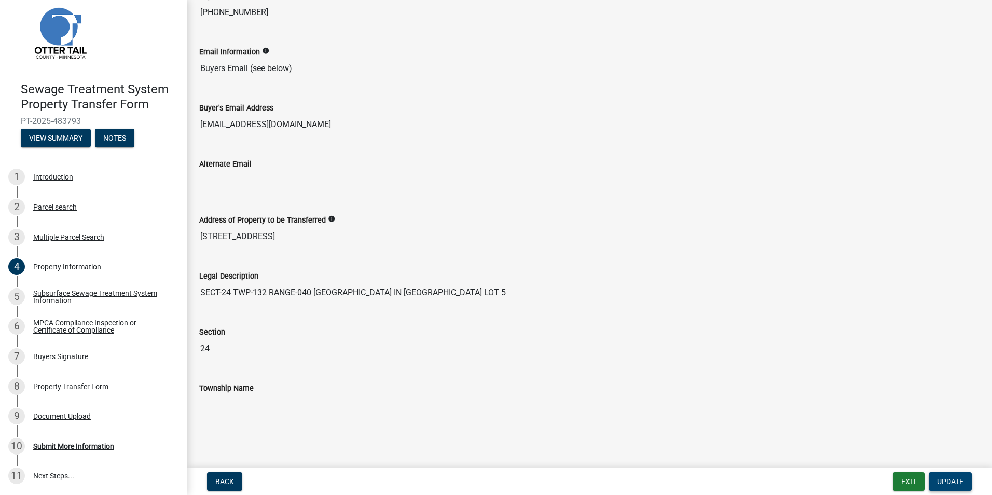
click at [944, 481] on span "Update" at bounding box center [950, 481] width 26 height 8
click at [48, 357] on div "Buyers Signature" at bounding box center [60, 356] width 55 height 7
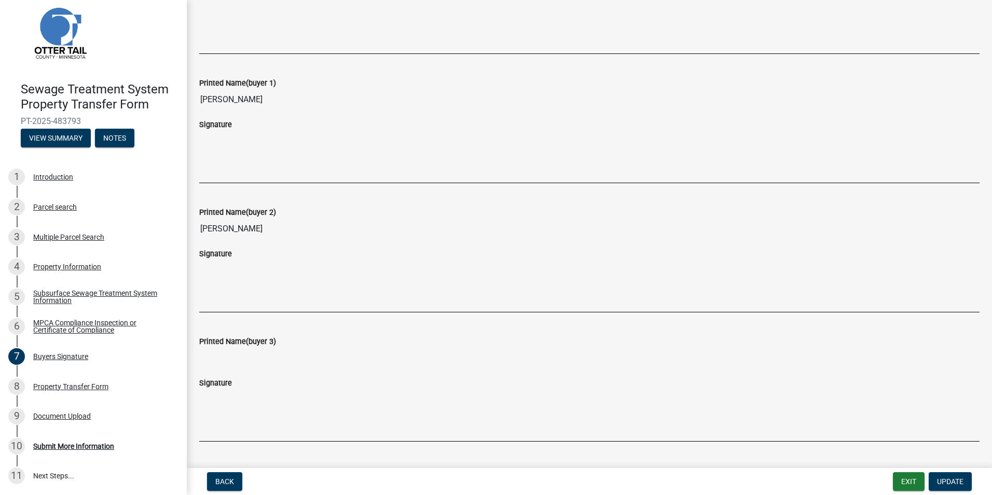
scroll to position [156, 0]
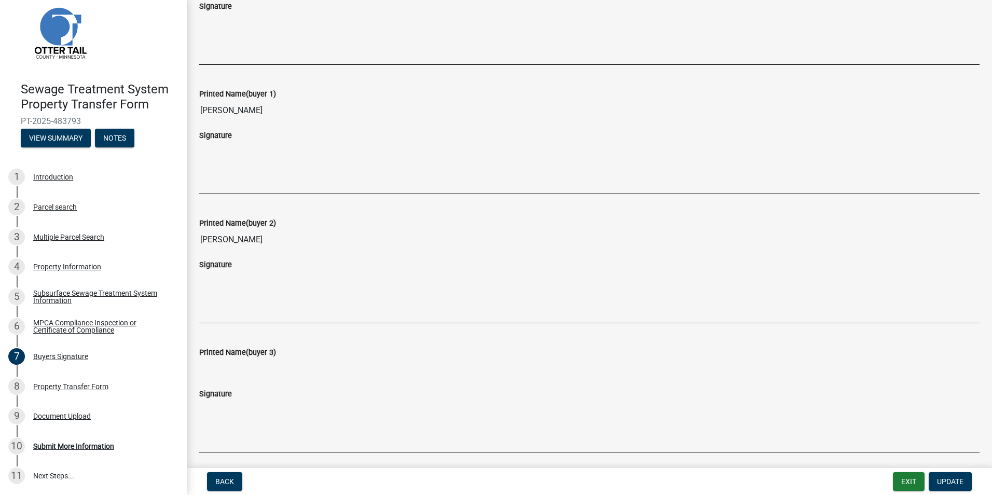
click at [239, 240] on input "[PERSON_NAME]" at bounding box center [589, 239] width 780 height 21
click at [196, 240] on div "Printed Name(buyer 2) Patricia Barney" at bounding box center [589, 230] width 796 height 56
click at [234, 235] on input "[PERSON_NAME]" at bounding box center [589, 239] width 780 height 21
click at [238, 237] on input "[PERSON_NAME]" at bounding box center [589, 239] width 780 height 21
click at [240, 237] on input "[PERSON_NAME]" at bounding box center [589, 239] width 780 height 21
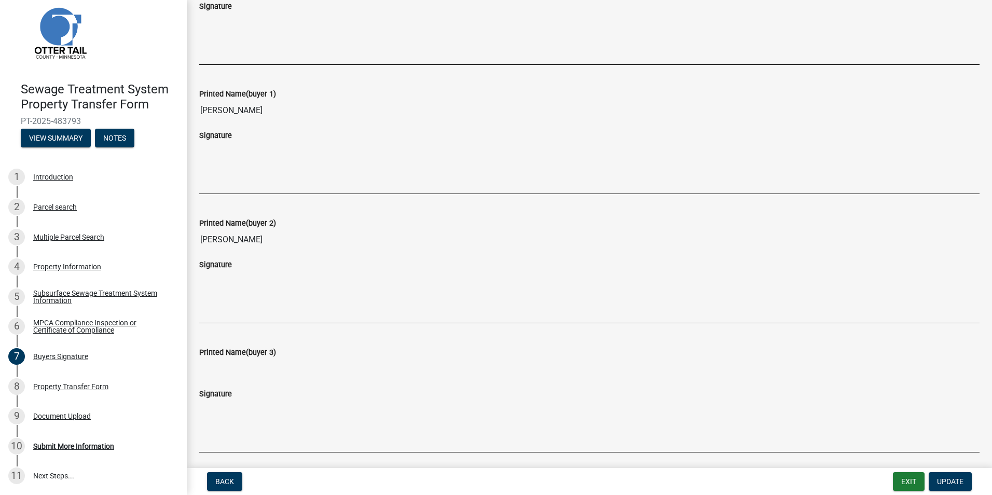
click at [251, 240] on input "[PERSON_NAME]" at bounding box center [589, 239] width 780 height 21
click at [250, 240] on input "[PERSON_NAME]" at bounding box center [589, 239] width 780 height 21
drag, startPoint x: 250, startPoint y: 240, endPoint x: 241, endPoint y: 238, distance: 9.6
click at [241, 238] on input "[PERSON_NAME]" at bounding box center [589, 239] width 780 height 21
click at [243, 239] on input "[PERSON_NAME]" at bounding box center [589, 239] width 780 height 21
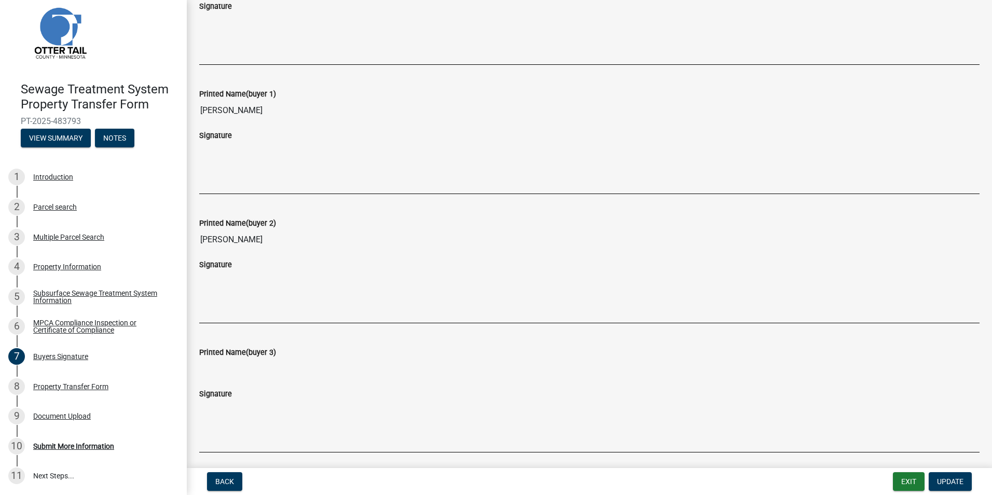
click at [240, 240] on input "[PERSON_NAME]" at bounding box center [589, 239] width 780 height 21
drag, startPoint x: 239, startPoint y: 239, endPoint x: 518, endPoint y: 351, distance: 300.0
click at [548, 352] on div "Printed Name(buyer 3)" at bounding box center [589, 352] width 780 height 12
click at [235, 479] on button "Back" at bounding box center [224, 481] width 35 height 19
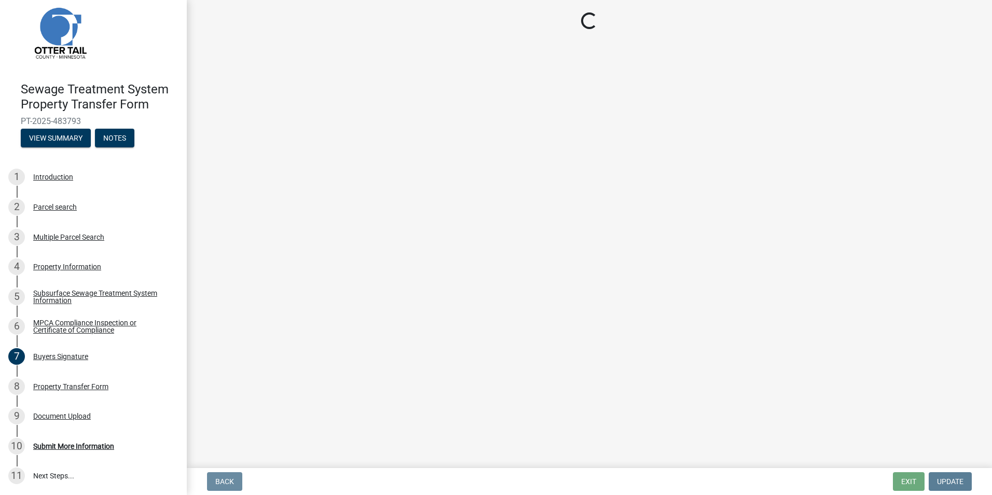
scroll to position [0, 0]
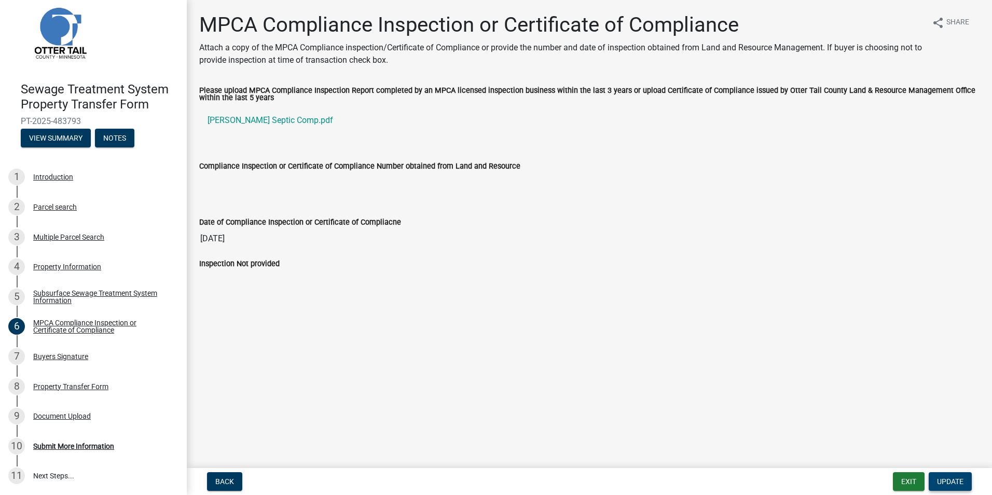
click at [951, 484] on span "Update" at bounding box center [950, 481] width 26 height 8
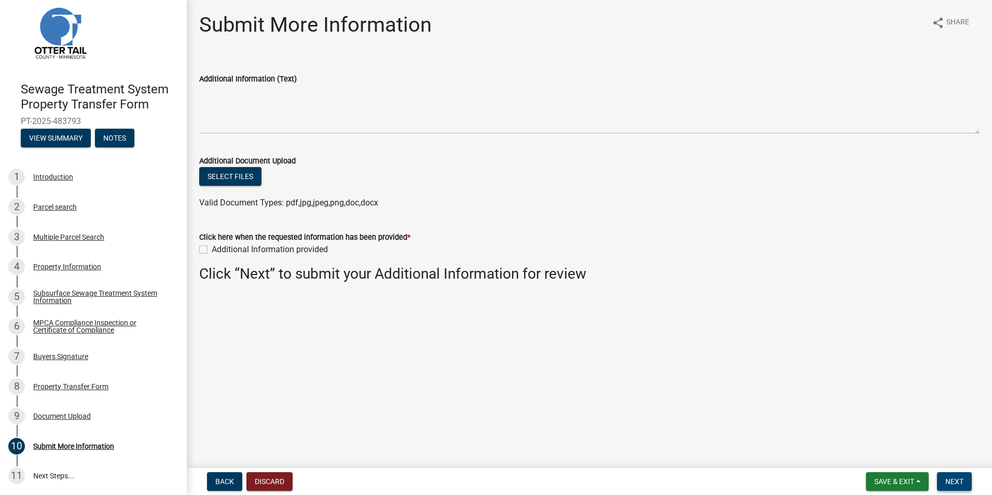
click at [951, 484] on span "Next" at bounding box center [954, 481] width 18 height 8
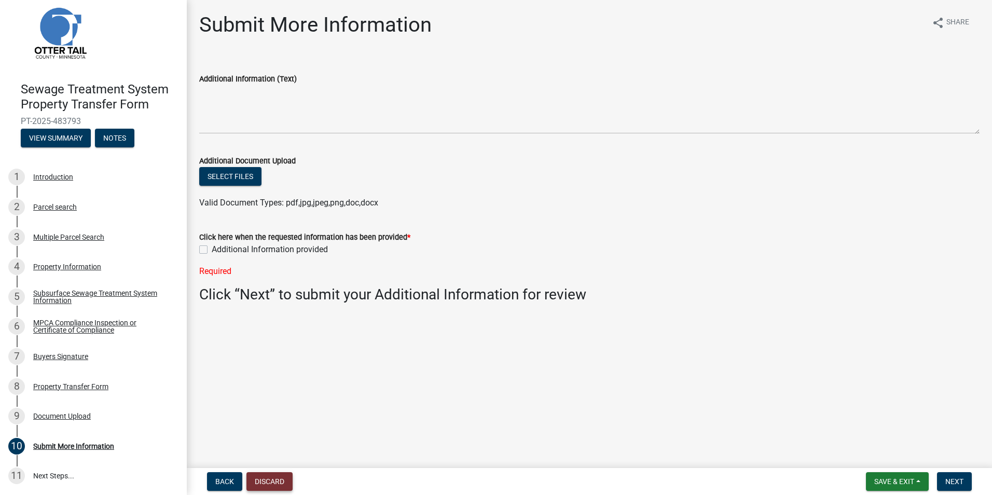
click at [272, 484] on button "Discard" at bounding box center [269, 481] width 46 height 19
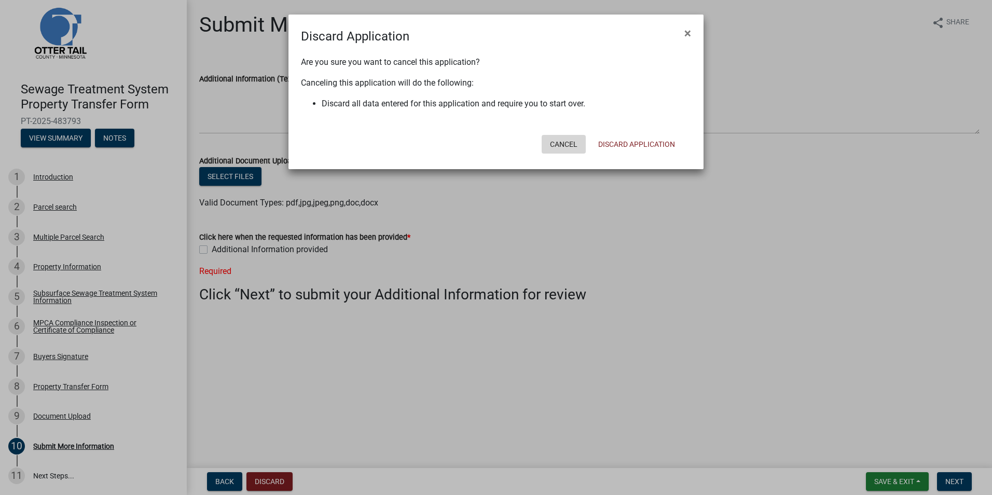
click at [552, 144] on button "Cancel" at bounding box center [564, 144] width 44 height 19
